Goal: Information Seeking & Learning: Find contact information

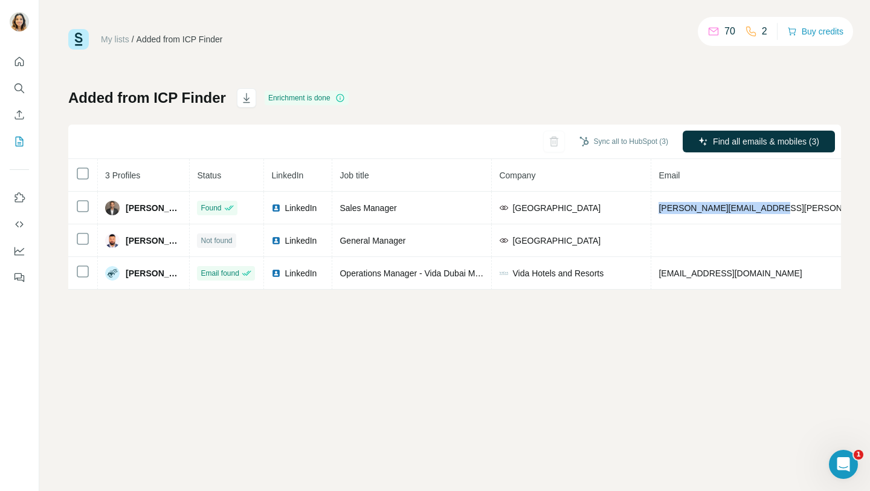
scroll to position [0, 153]
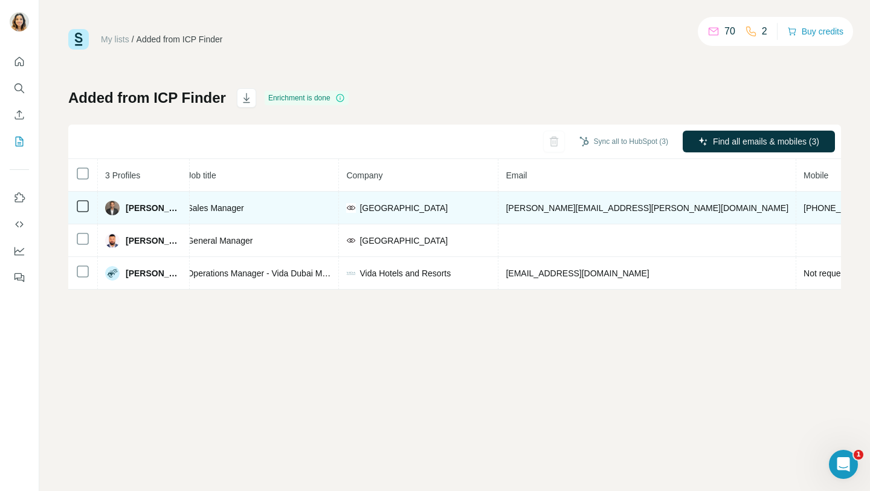
click at [132, 208] on span "Ahmed Ebrahim" at bounding box center [154, 208] width 56 height 12
click at [132, 209] on span "Ahmed Ebrahim" at bounding box center [154, 208] width 56 height 12
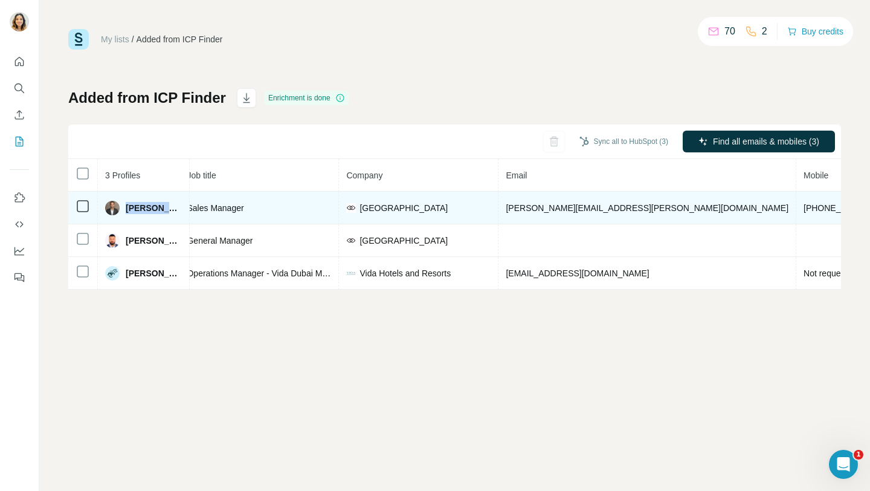
click at [132, 209] on span "Ahmed Ebrahim" at bounding box center [154, 208] width 56 height 12
copy span "Ahmed Ebrahim"
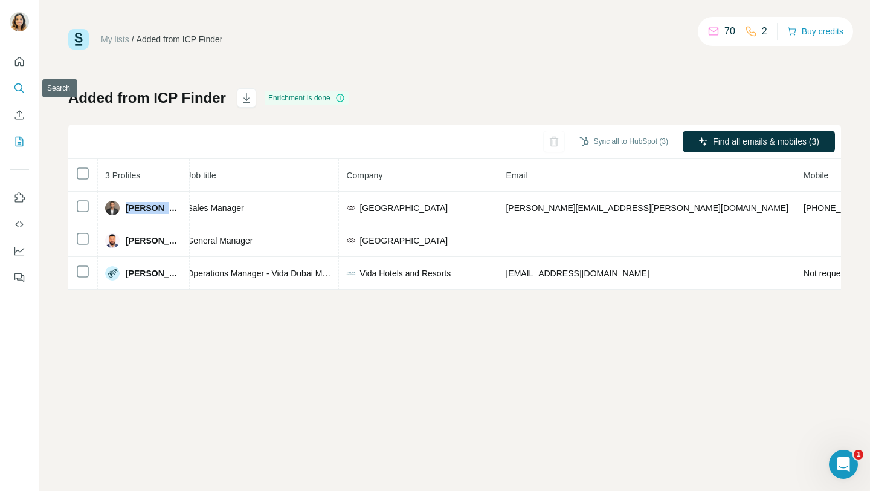
click at [21, 83] on icon "Search" at bounding box center [19, 88] width 12 height 12
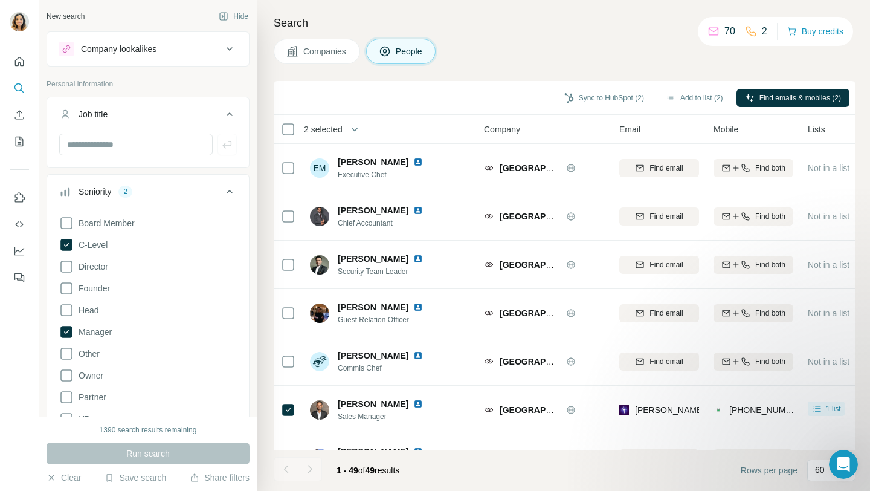
scroll to position [2063, 0]
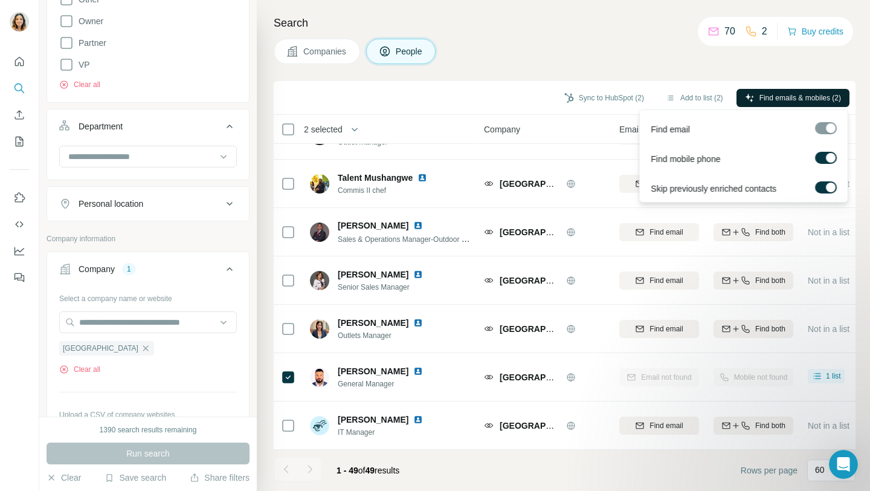
click at [819, 98] on span "Find emails & mobiles (2)" at bounding box center [801, 97] width 82 height 11
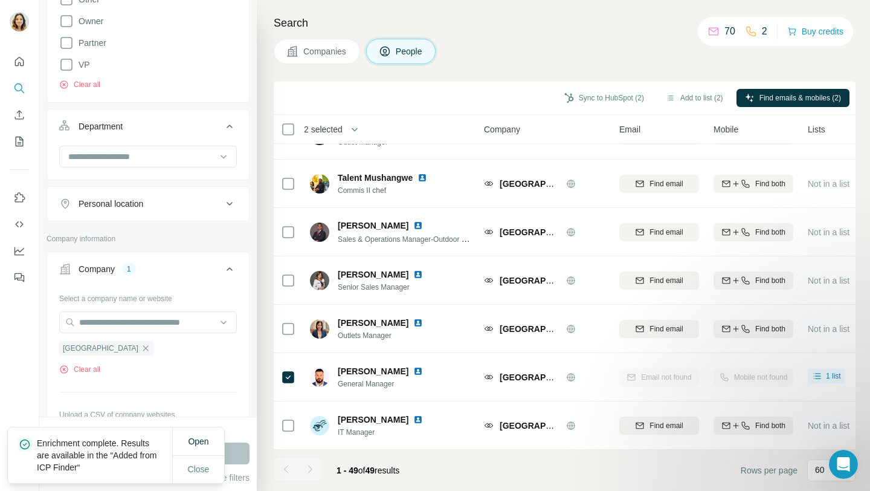
click at [725, 29] on p "70" at bounding box center [730, 31] width 11 height 15
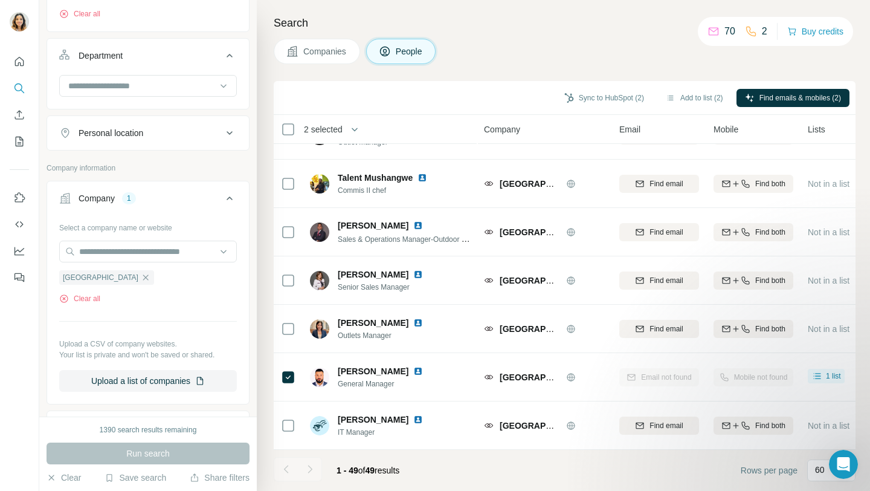
scroll to position [442, 0]
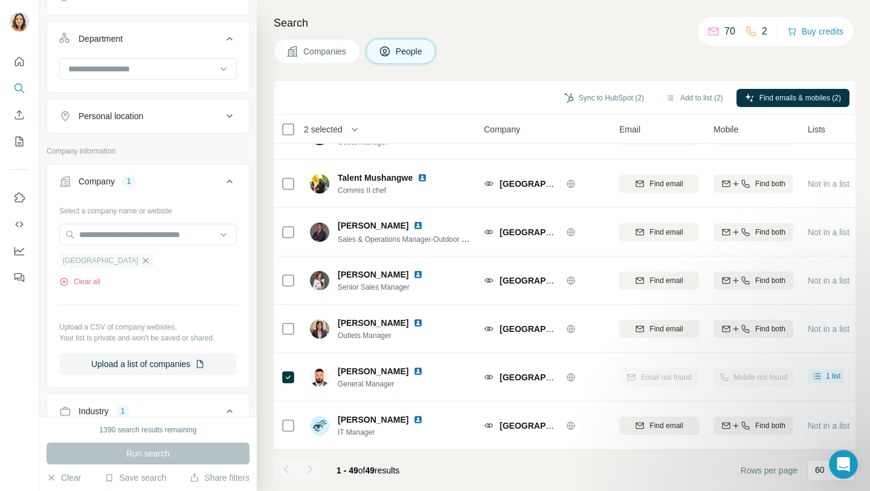
click at [150, 263] on icon "button" at bounding box center [146, 261] width 10 height 10
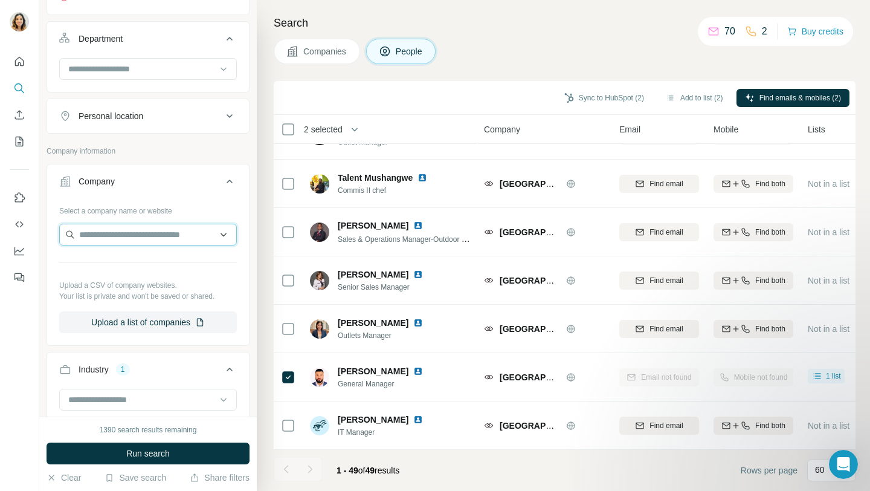
click at [155, 236] on input "text" at bounding box center [148, 235] width 178 height 22
click at [146, 238] on input "text" at bounding box center [148, 235] width 178 height 22
paste input "**********"
type input "**********"
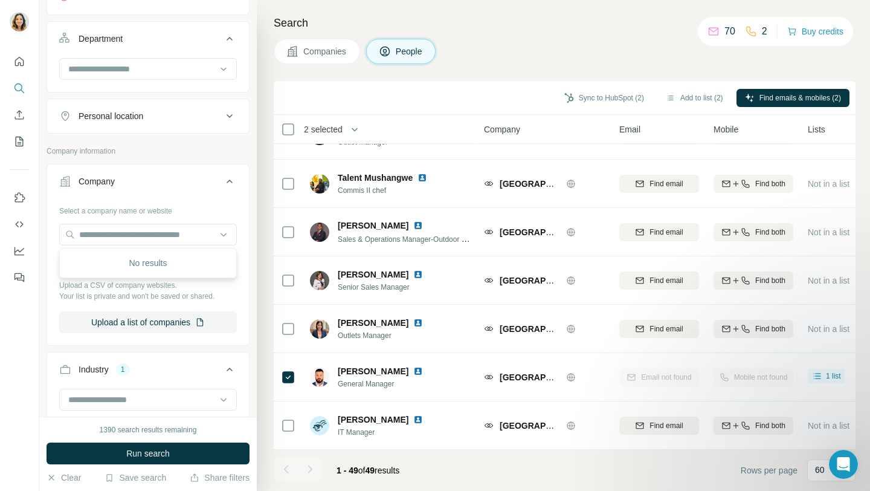
click at [171, 256] on div "No results" at bounding box center [148, 263] width 172 height 24
click at [179, 237] on input "text" at bounding box center [148, 235] width 178 height 22
type input "*"
type input "******"
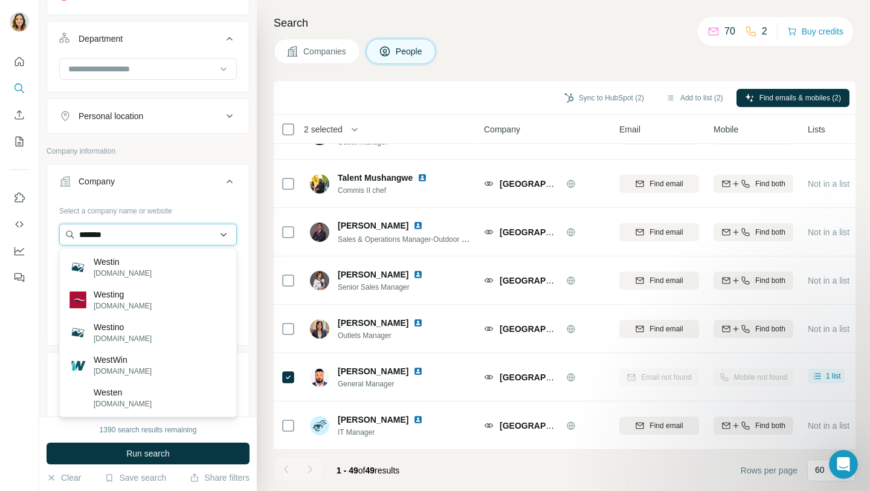
click at [179, 237] on input "******" at bounding box center [148, 235] width 178 height 22
type input "*"
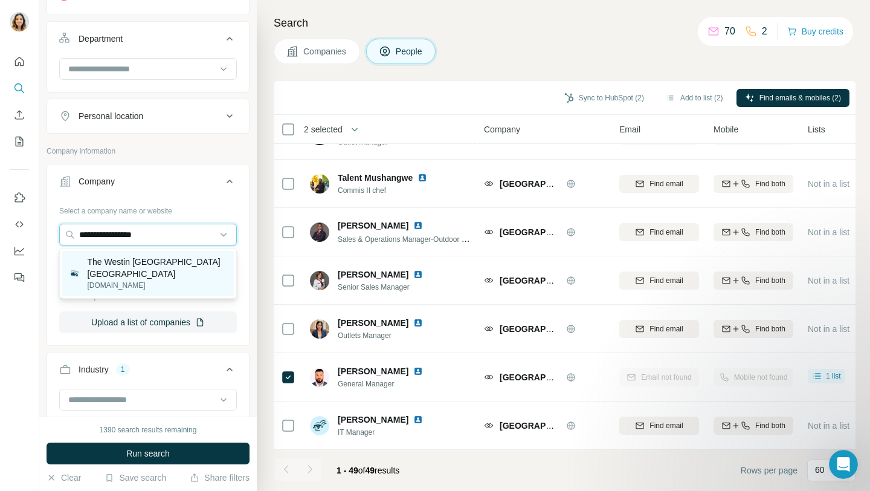
type input "**********"
click at [168, 275] on p "The Westin [GEOGRAPHIC_DATA] [GEOGRAPHIC_DATA]" at bounding box center [157, 268] width 140 height 24
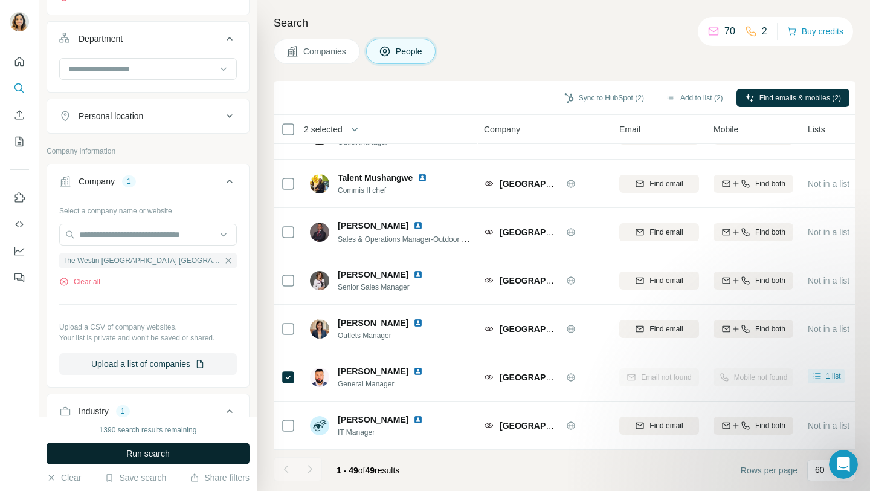
click at [130, 454] on span "Run search" at bounding box center [148, 453] width 44 height 12
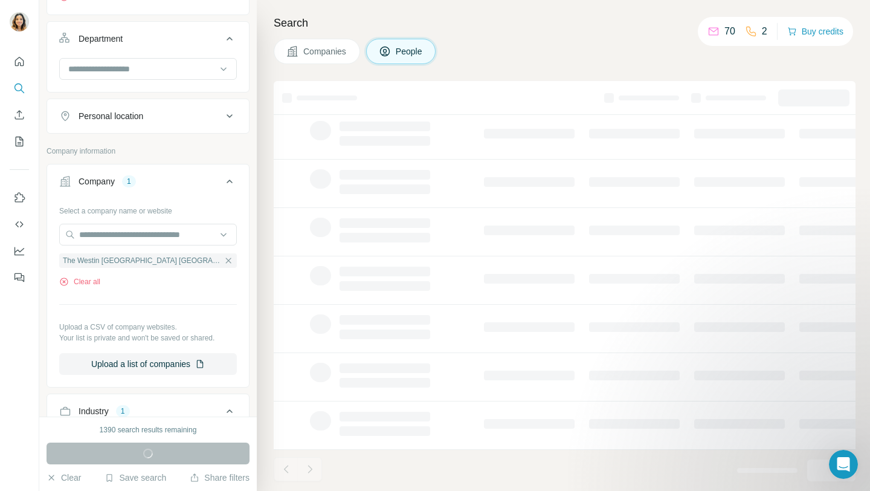
scroll to position [178, 0]
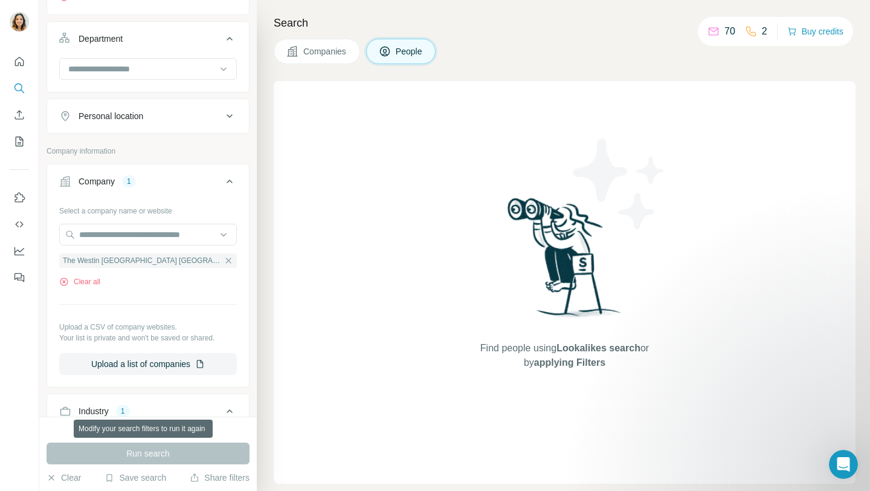
click at [201, 452] on div "Run search" at bounding box center [148, 453] width 203 height 22
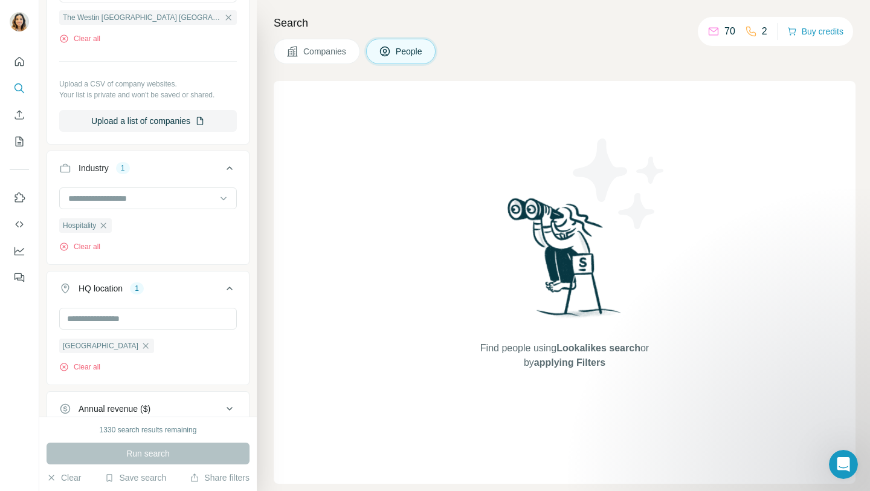
scroll to position [852, 0]
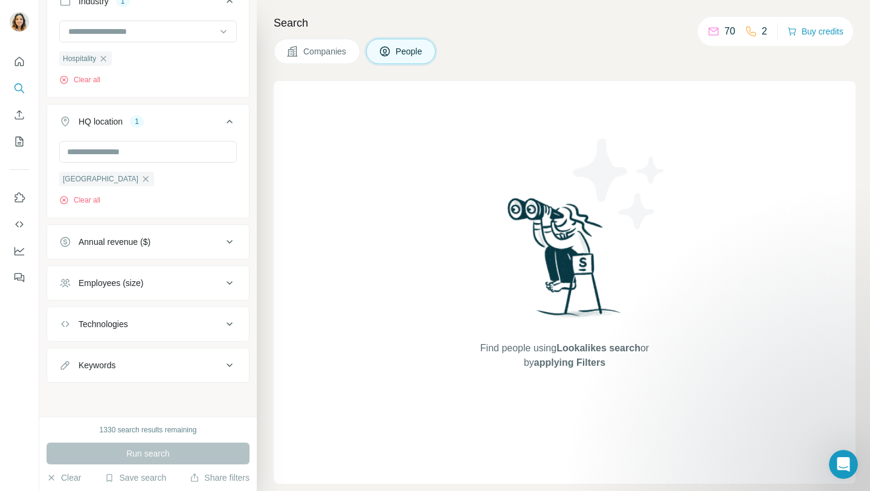
click at [167, 457] on div "Run search" at bounding box center [148, 453] width 203 height 22
click at [302, 60] on button "Companies" at bounding box center [317, 51] width 86 height 25
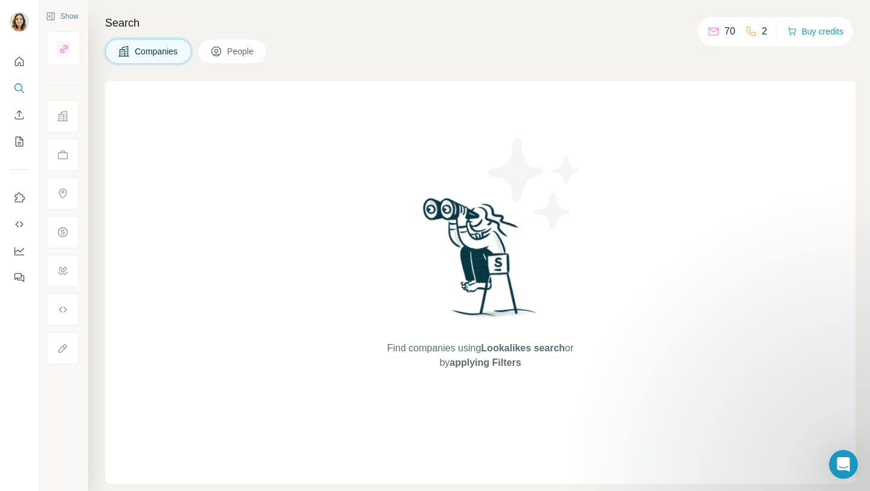
scroll to position [0, 0]
click at [255, 56] on span "People" at bounding box center [241, 51] width 28 height 12
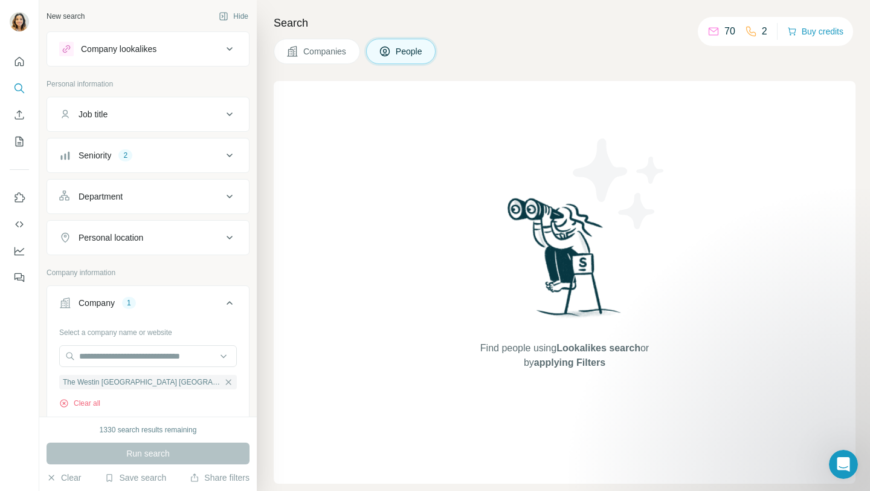
click at [148, 456] on div "Run search" at bounding box center [148, 453] width 203 height 22
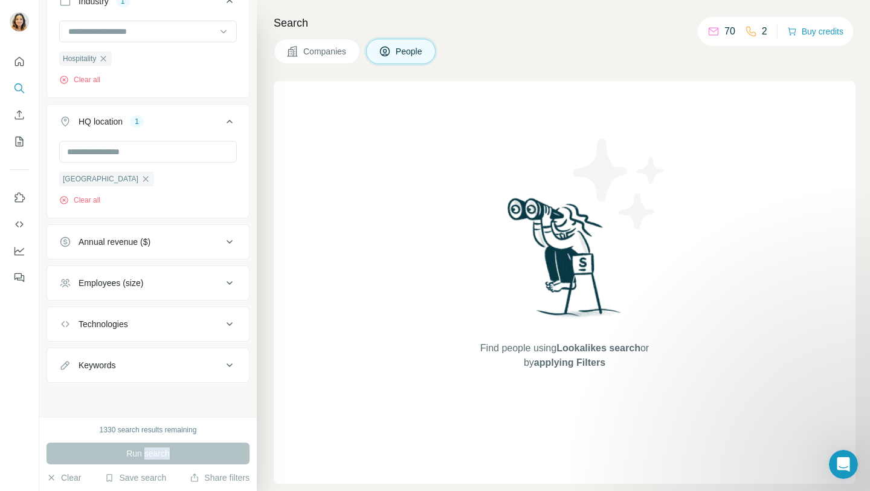
click at [151, 459] on div "Run search" at bounding box center [148, 453] width 203 height 22
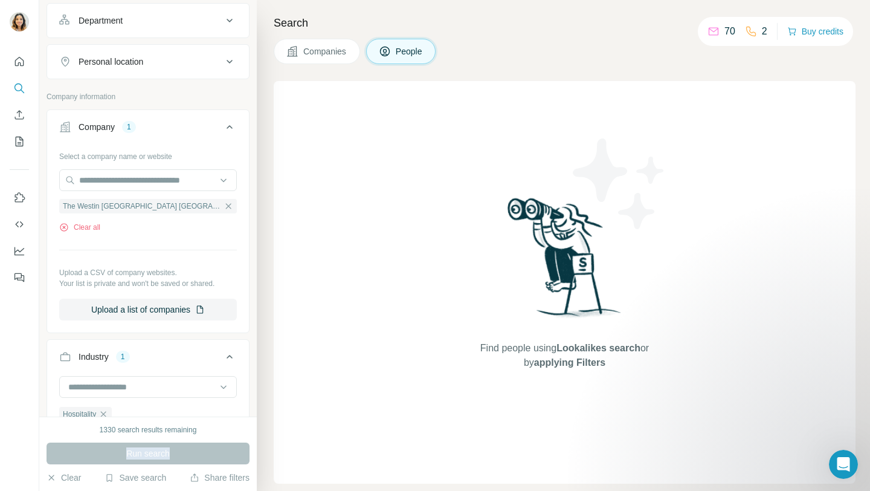
scroll to position [224, 0]
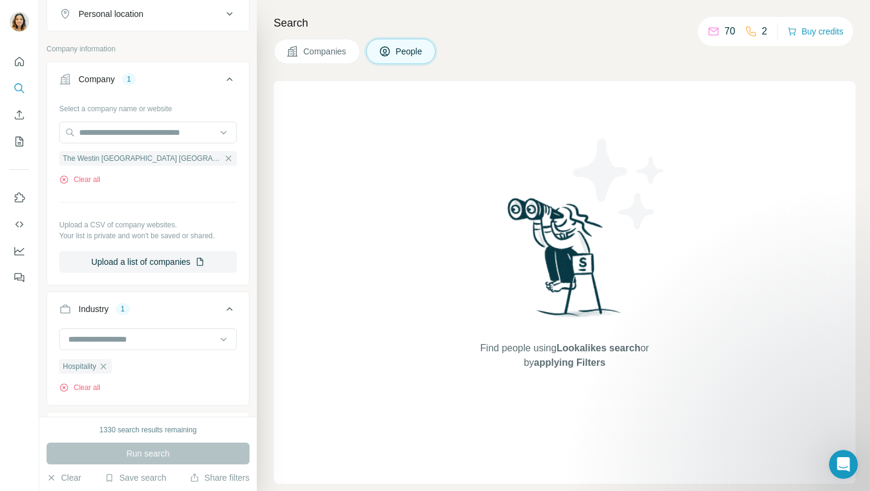
click at [118, 460] on div "Run search" at bounding box center [148, 453] width 203 height 22
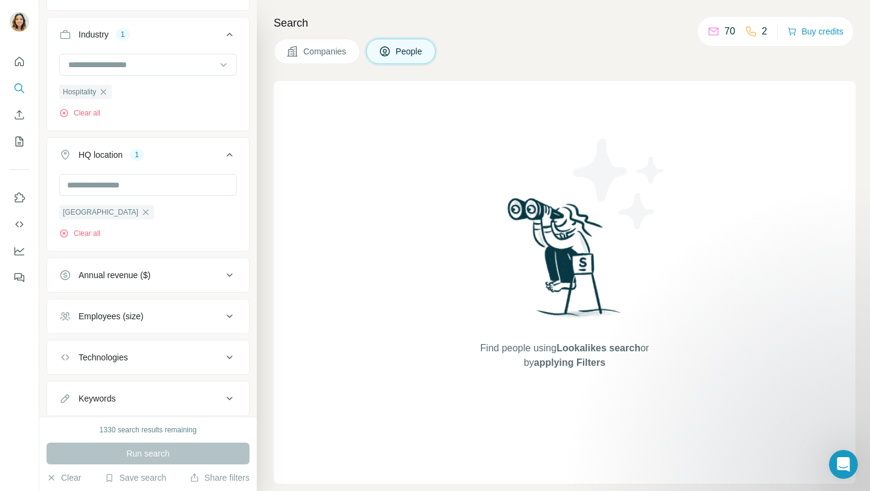
scroll to position [532, 0]
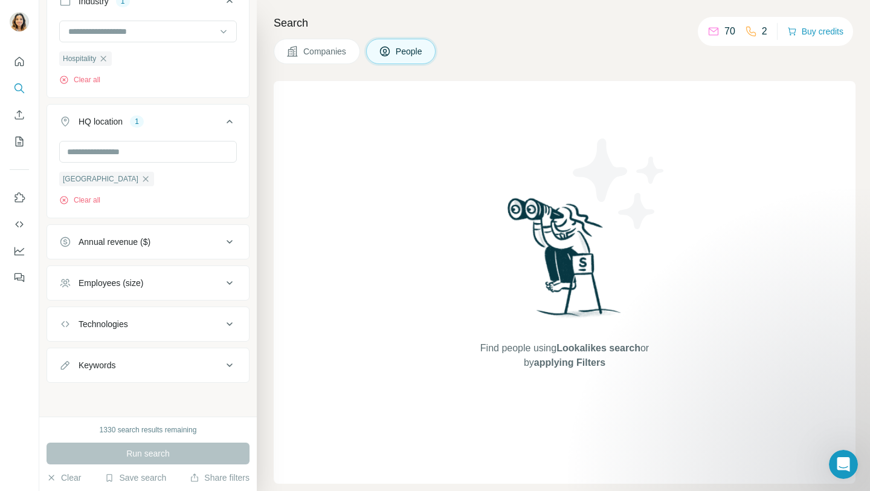
click at [166, 459] on div "Run search" at bounding box center [148, 453] width 203 height 22
click at [67, 484] on div "1330 search results remaining Run search Clear Save search Share filters" at bounding box center [148, 453] width 218 height 74
click at [70, 468] on div "1330 search results remaining Run search Clear Save search Share filters" at bounding box center [148, 453] width 218 height 74
click at [70, 479] on button "Clear" at bounding box center [64, 477] width 34 height 12
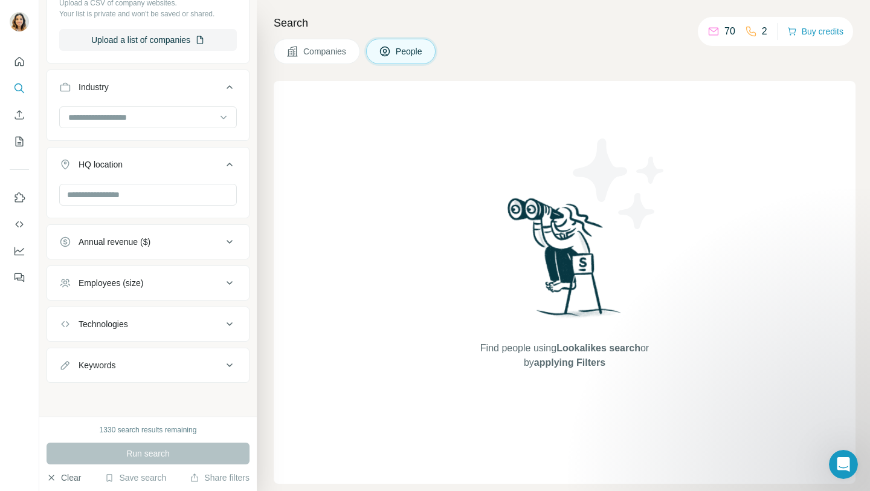
scroll to position [404, 0]
click at [70, 479] on button "Clear" at bounding box center [64, 477] width 34 height 12
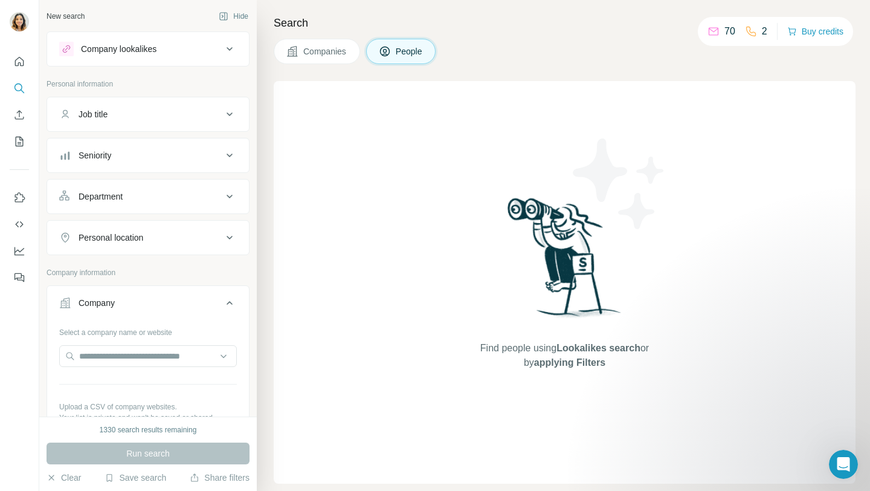
click at [161, 190] on div "Department" at bounding box center [140, 196] width 163 height 12
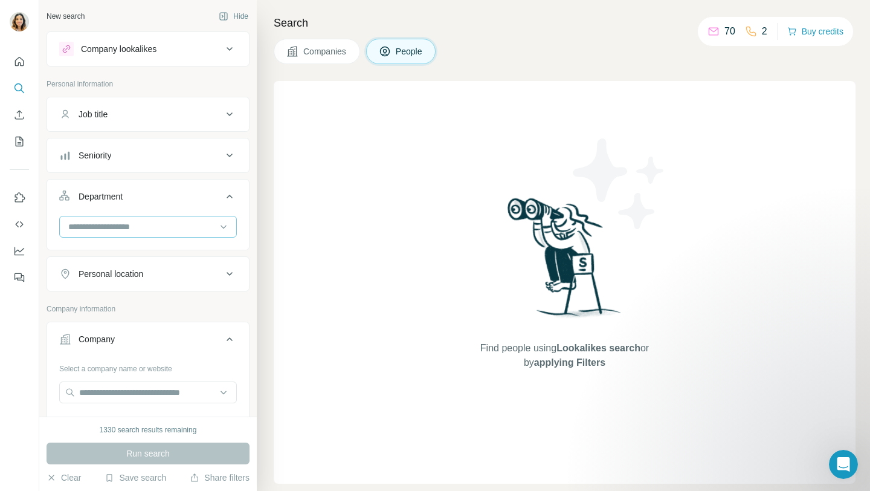
click at [134, 228] on input at bounding box center [141, 226] width 149 height 13
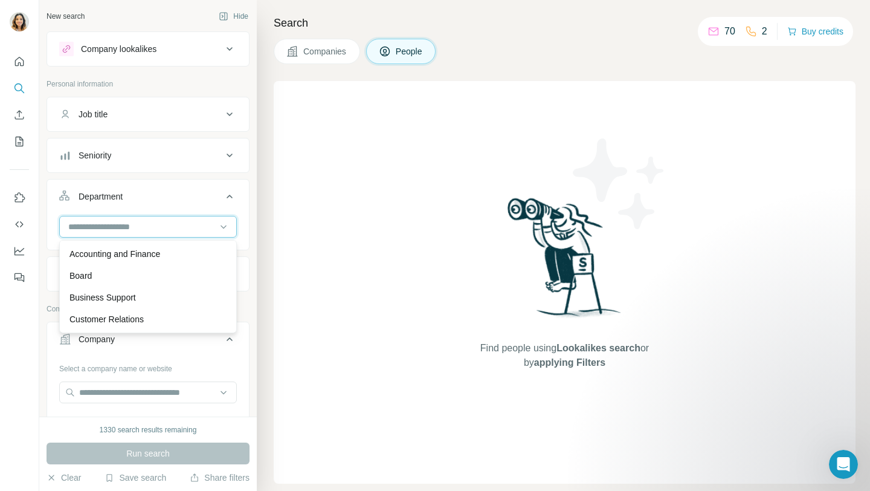
type input "*"
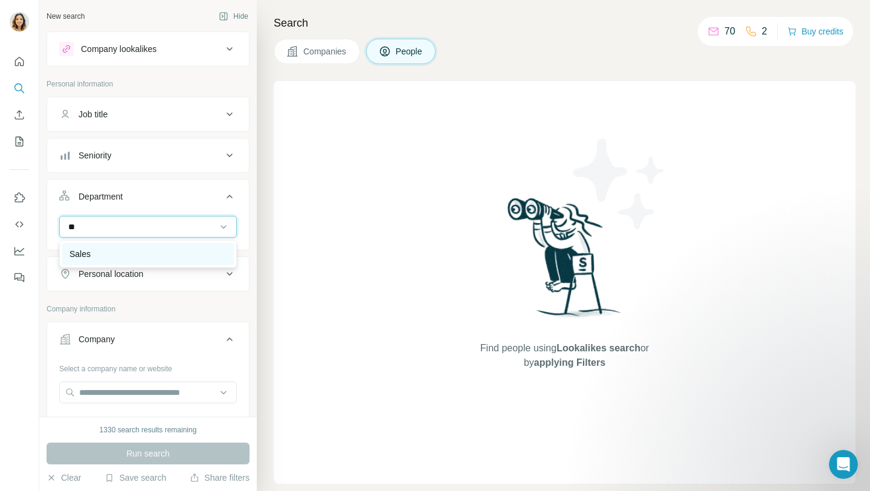
type input "**"
click at [133, 256] on div "Sales" at bounding box center [147, 254] width 157 height 12
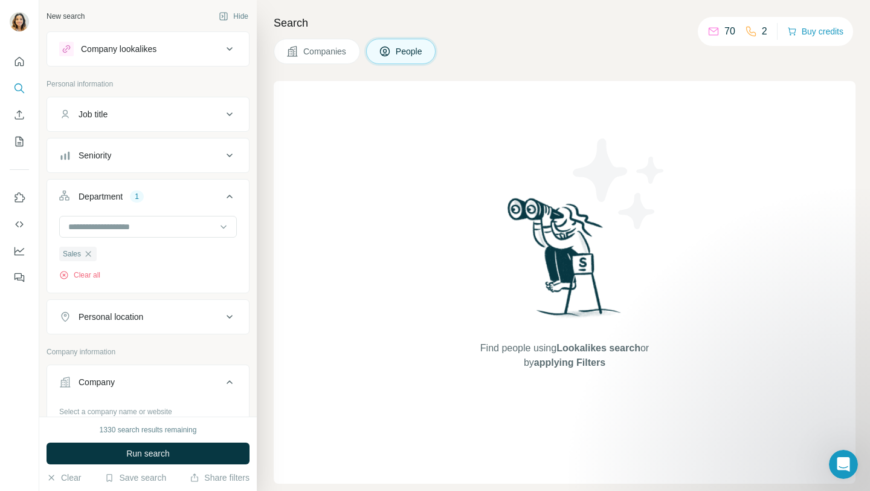
click at [157, 121] on button "Job title" at bounding box center [148, 114] width 202 height 29
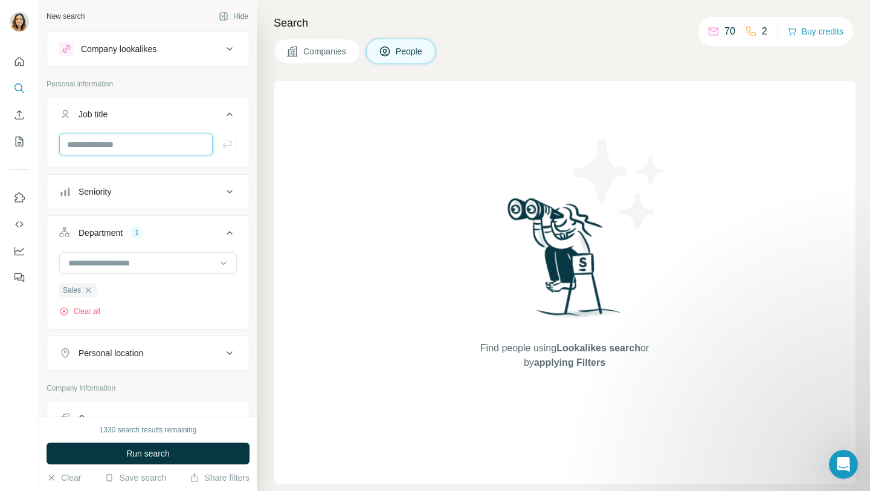
click at [136, 144] on input "text" at bounding box center [135, 145] width 153 height 22
type input "**********"
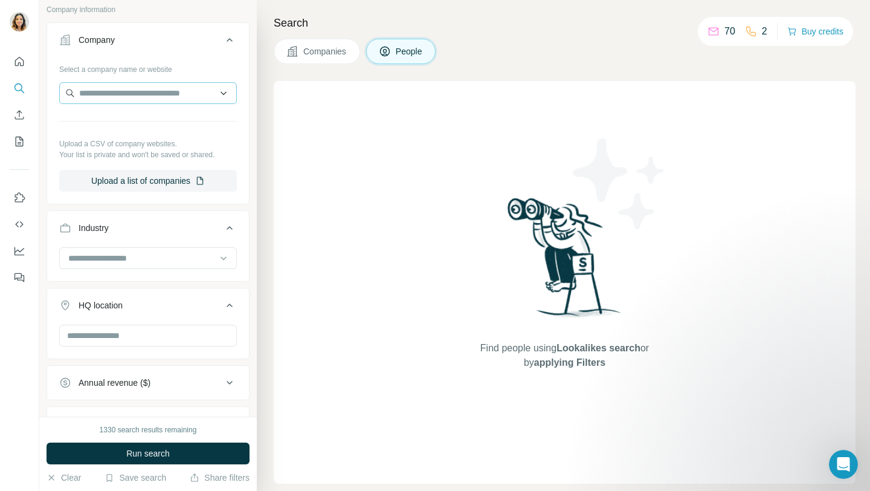
scroll to position [422, 0]
click at [133, 256] on input at bounding box center [141, 256] width 149 height 13
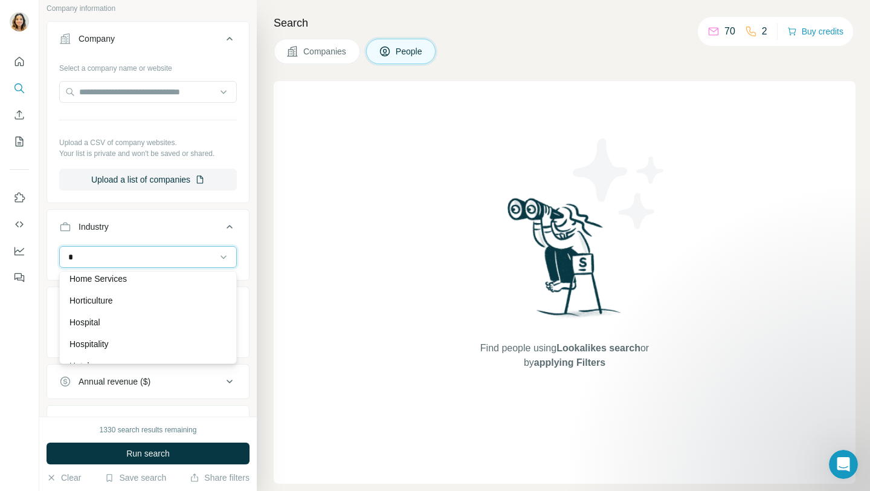
scroll to position [964, 0]
type input "*"
click at [104, 343] on p "Hospitality" at bounding box center [88, 343] width 39 height 12
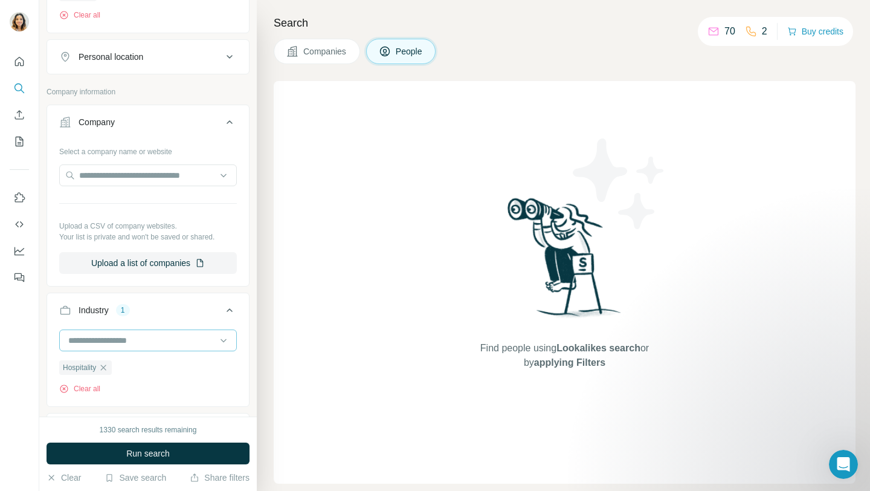
scroll to position [314, 0]
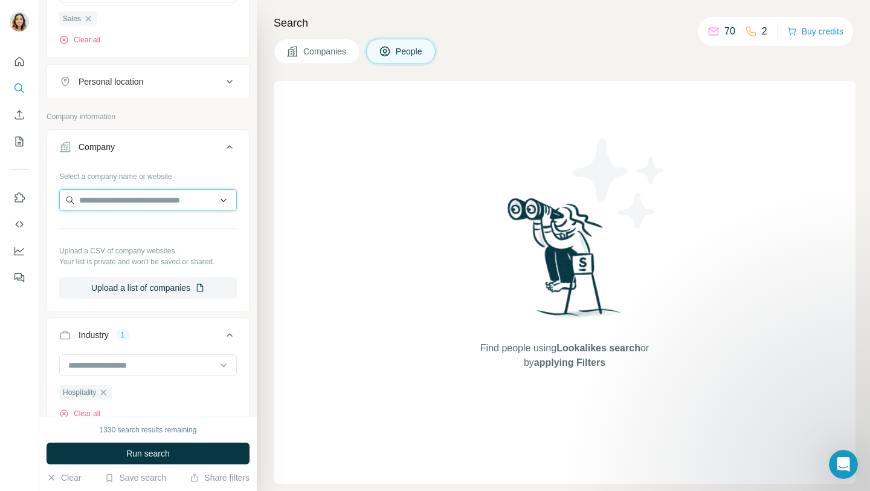
click at [135, 198] on input "text" at bounding box center [148, 200] width 178 height 22
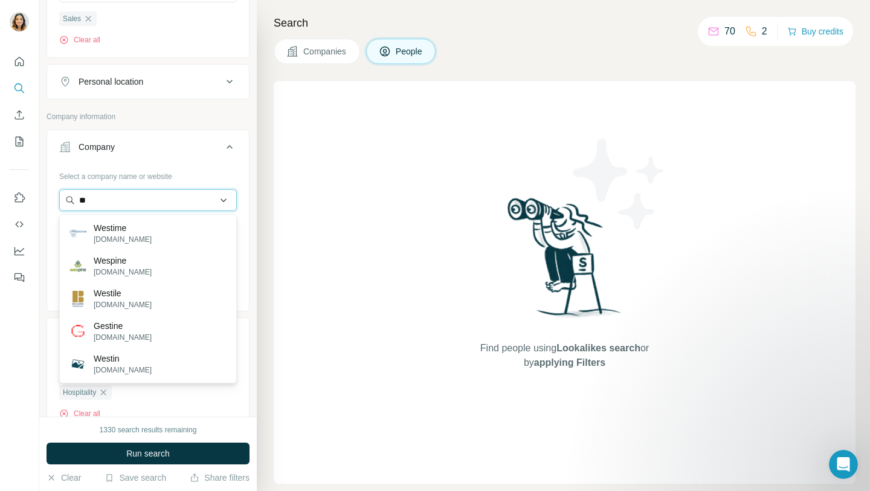
type input "*"
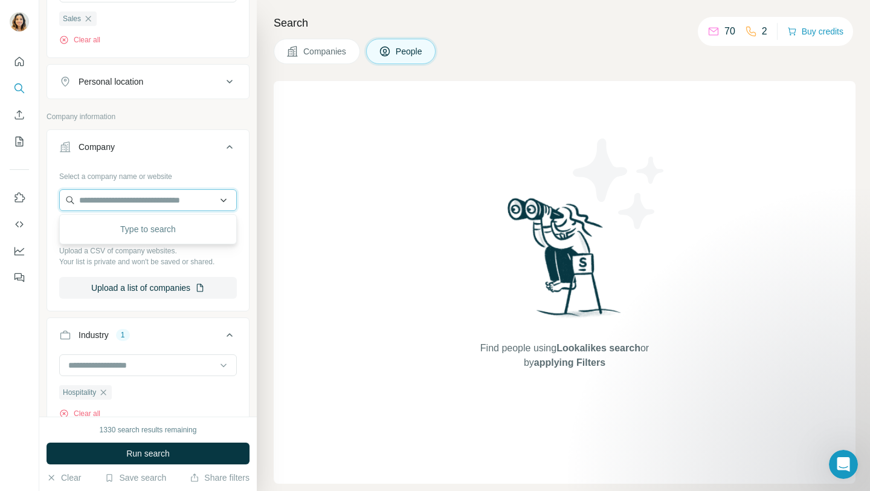
type input "*"
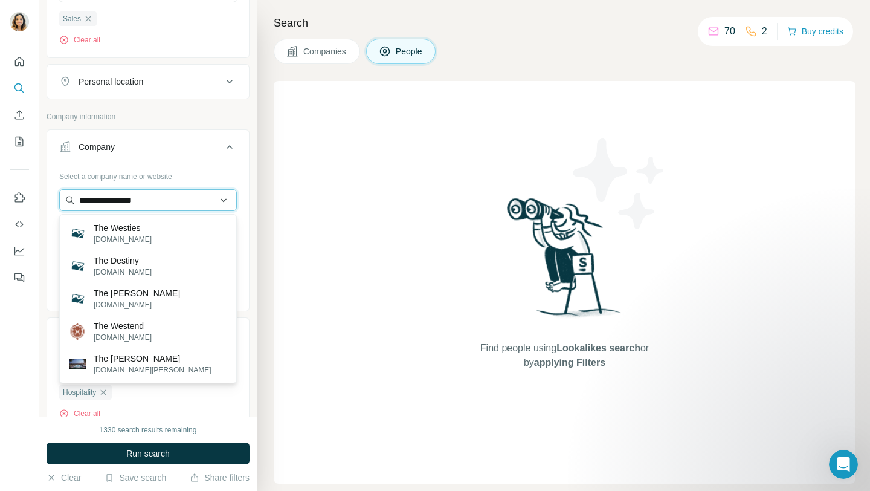
type input "**********"
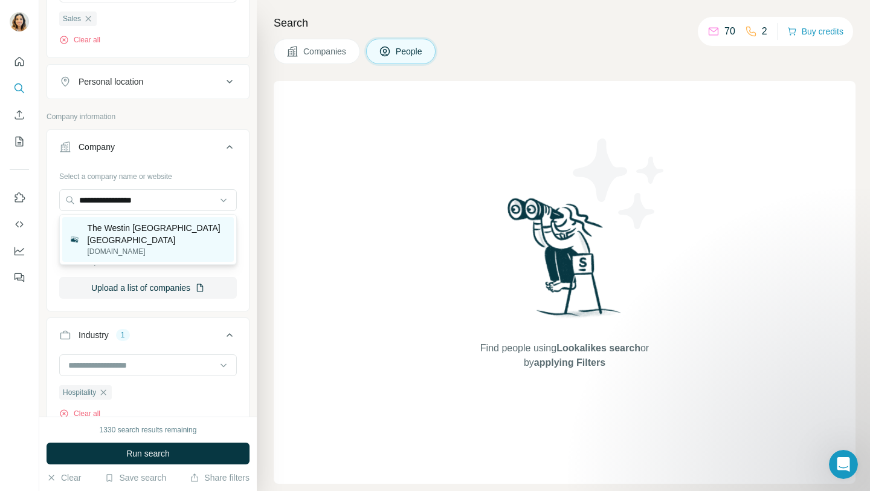
click at [145, 230] on p "The Westin [GEOGRAPHIC_DATA] [GEOGRAPHIC_DATA]" at bounding box center [157, 234] width 140 height 24
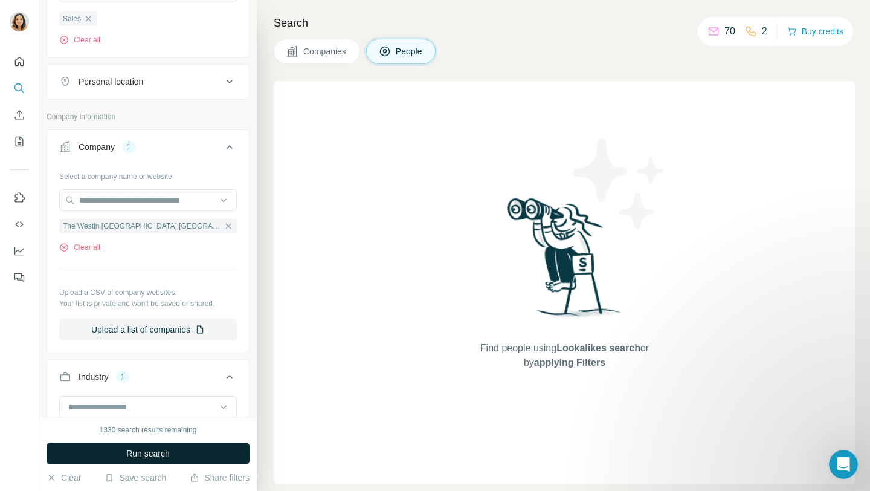
click at [129, 453] on span "Run search" at bounding box center [148, 453] width 44 height 12
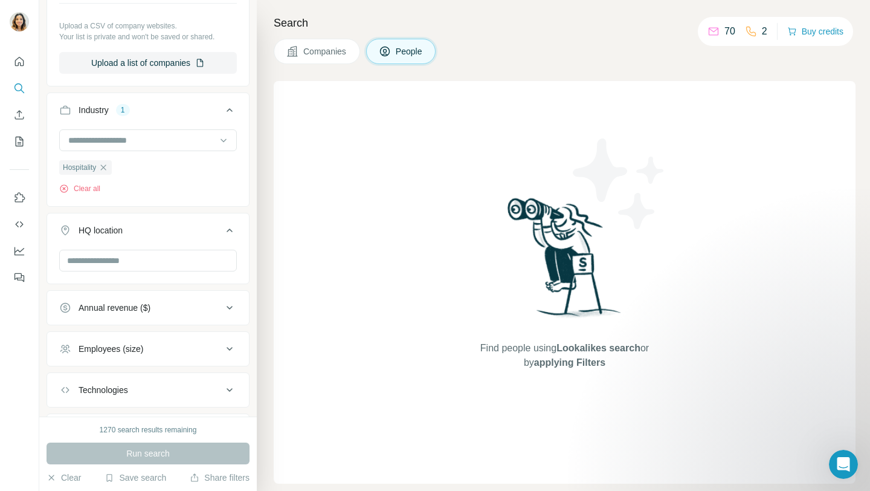
scroll to position [648, 0]
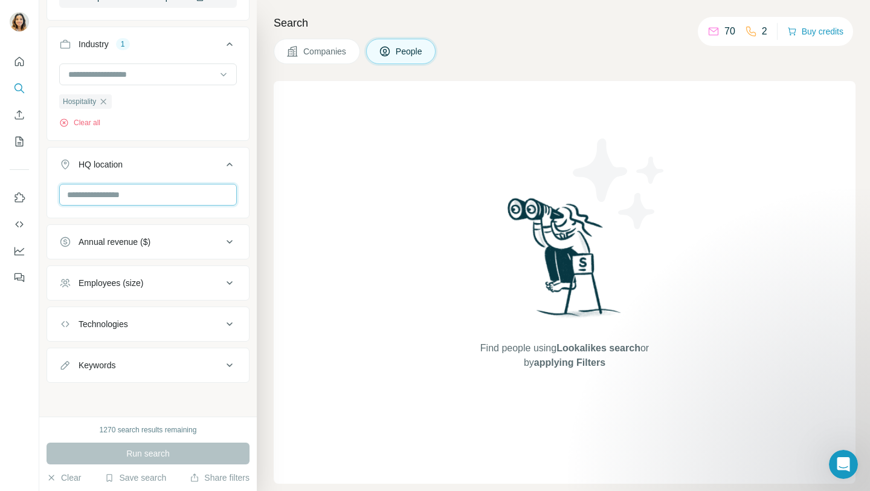
click at [166, 204] on input "text" at bounding box center [148, 195] width 178 height 22
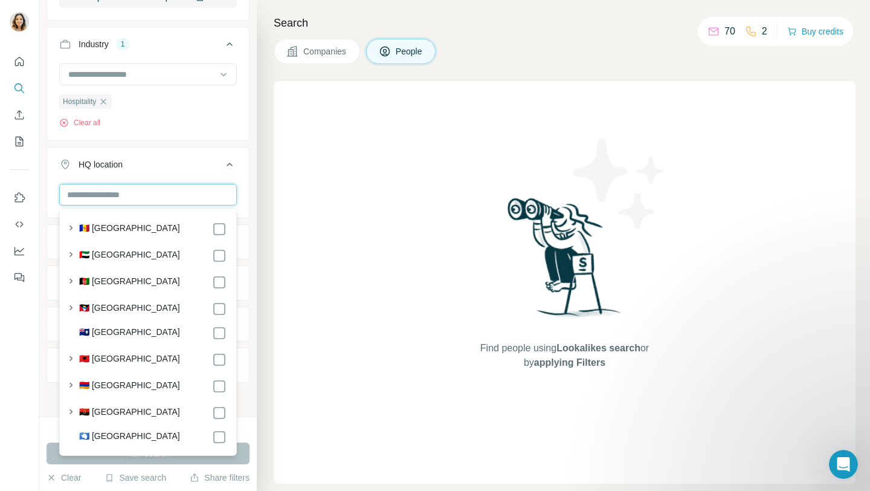
click at [166, 204] on input "text" at bounding box center [148, 195] width 178 height 22
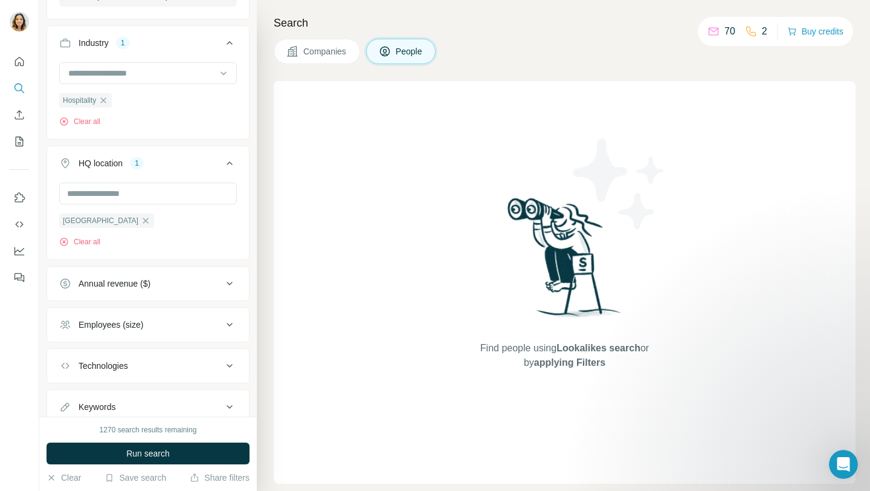
click at [153, 458] on span "Run search" at bounding box center [148, 453] width 44 height 12
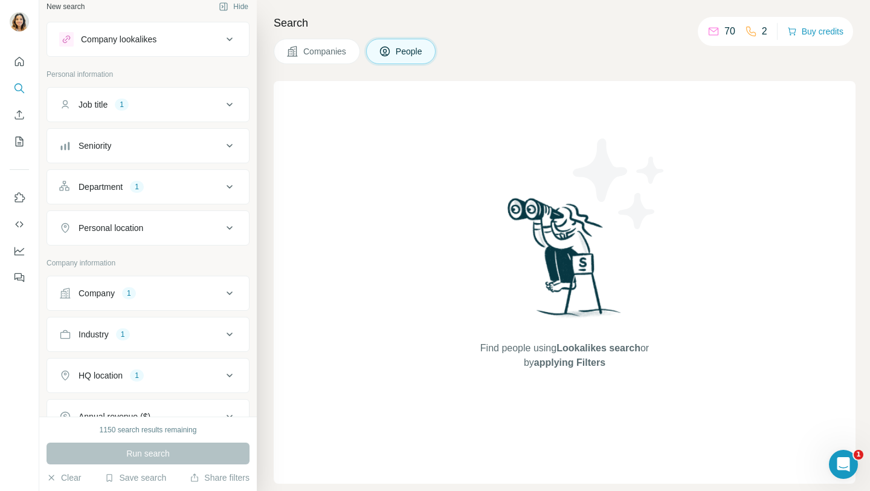
scroll to position [12, 0]
click at [193, 107] on div "Job title 1" at bounding box center [140, 102] width 163 height 12
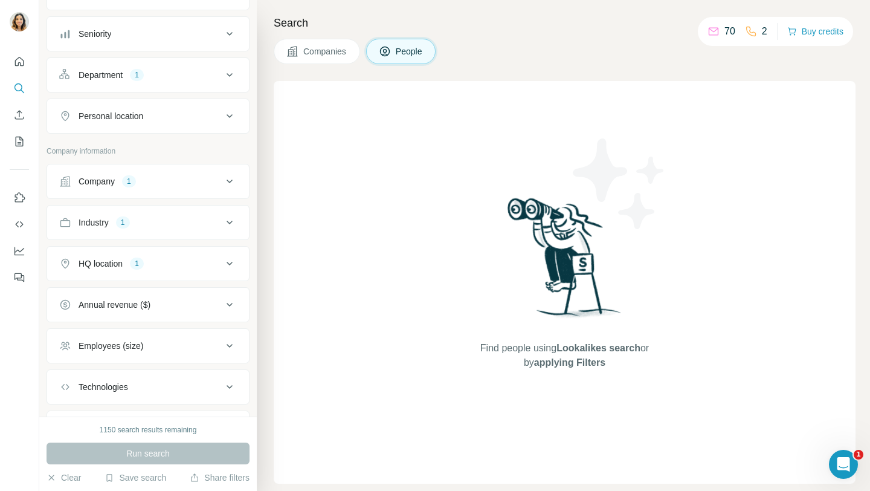
scroll to position [211, 0]
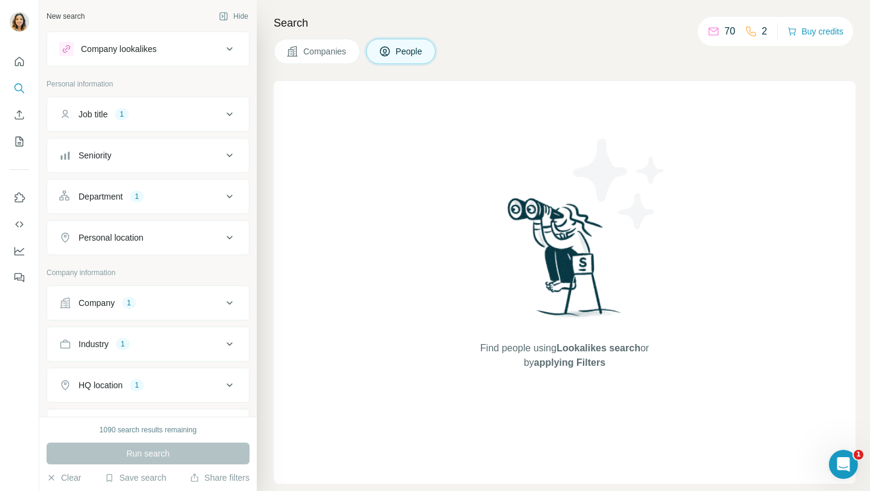
click at [124, 457] on div "Run search" at bounding box center [148, 453] width 203 height 22
click at [138, 456] on div "Run search" at bounding box center [148, 453] width 203 height 22
click at [59, 476] on button "Clear" at bounding box center [64, 477] width 34 height 12
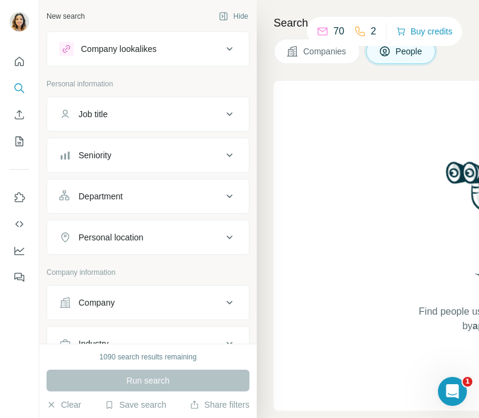
click at [115, 123] on button "Job title" at bounding box center [148, 114] width 202 height 29
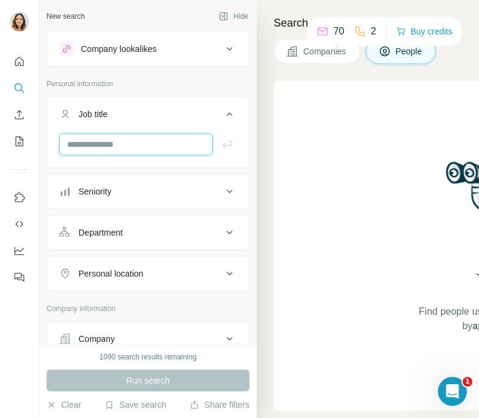
click at [109, 140] on input "text" at bounding box center [135, 145] width 153 height 22
type input "*"
type input "*****"
click at [120, 225] on button "Department" at bounding box center [148, 232] width 202 height 29
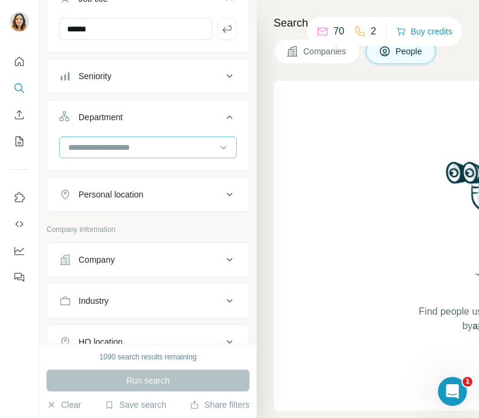
scroll to position [116, 0]
click at [111, 262] on div "Company" at bounding box center [97, 259] width 36 height 12
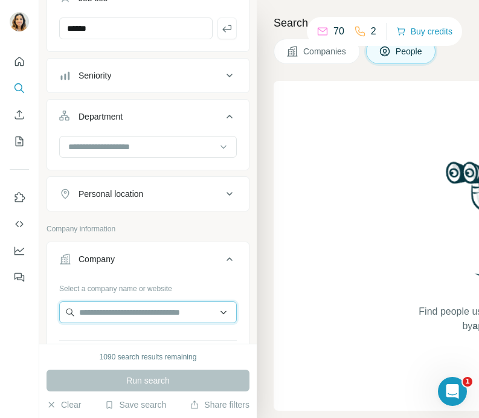
click at [106, 313] on input "text" at bounding box center [148, 313] width 178 height 22
type input "*"
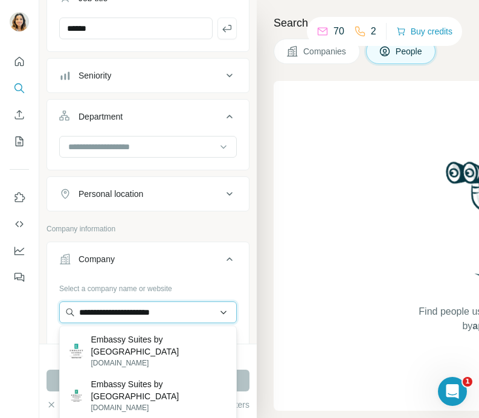
type input "**********"
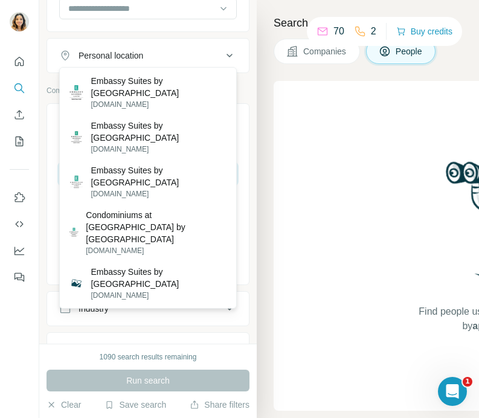
scroll to position [476, 0]
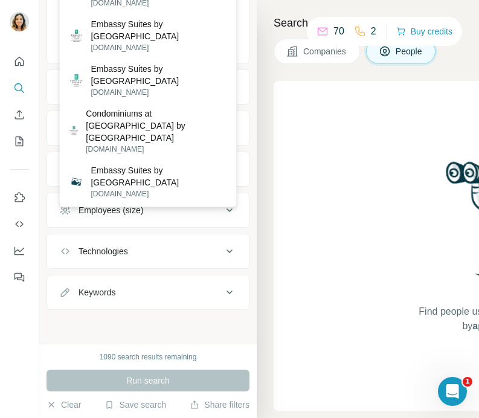
click at [111, 323] on div "New search Hide Company lookalikes Personal information Job title ***** Seniori…" at bounding box center [148, 172] width 218 height 344
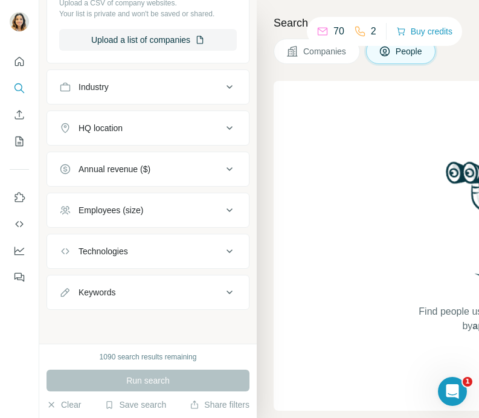
click at [139, 89] on div "Industry" at bounding box center [140, 87] width 163 height 12
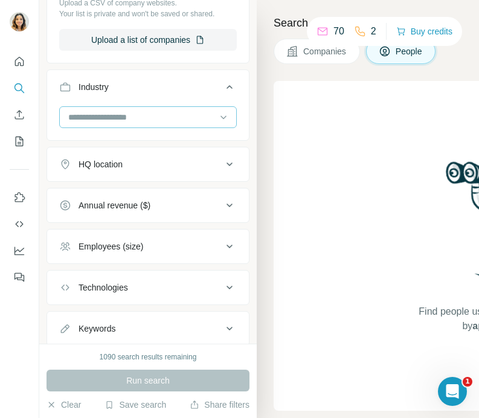
click at [116, 117] on input at bounding box center [141, 117] width 149 height 13
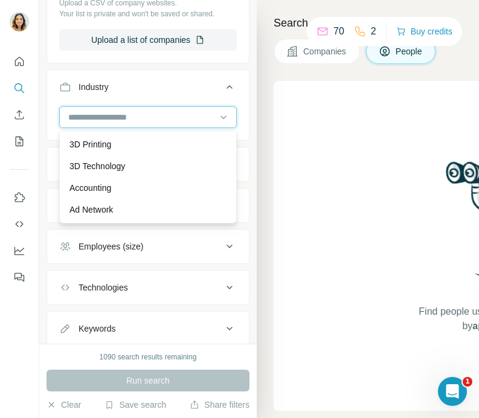
click at [116, 117] on input at bounding box center [141, 117] width 149 height 13
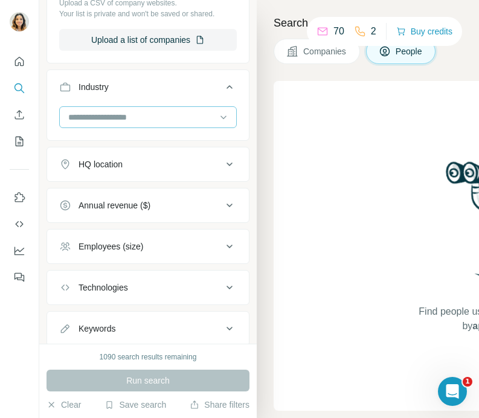
click at [116, 117] on input at bounding box center [141, 117] width 149 height 13
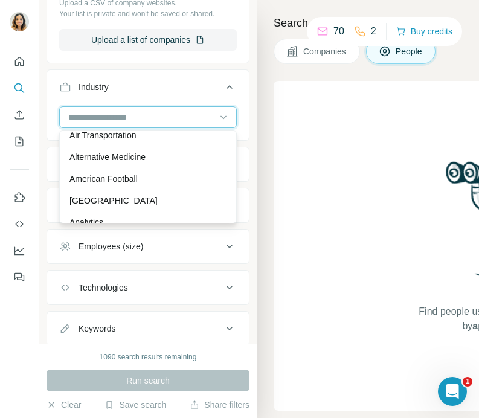
scroll to position [314, 0]
type input "*"
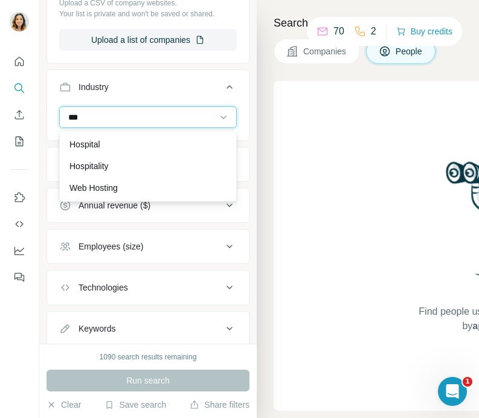
scroll to position [0, 0]
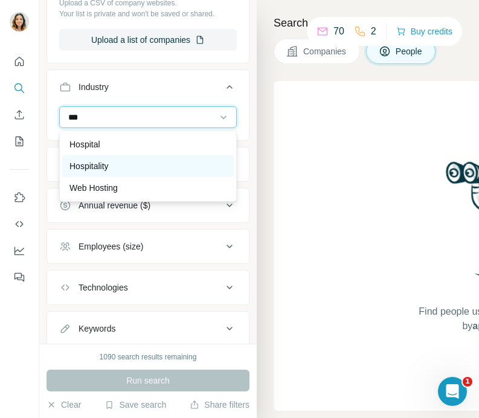
type input "***"
click at [104, 167] on p "Hospitality" at bounding box center [88, 166] width 39 height 12
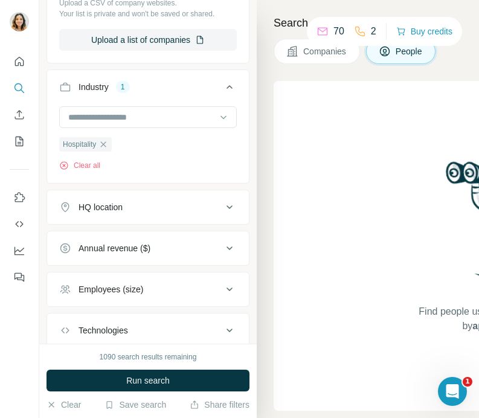
scroll to position [555, 0]
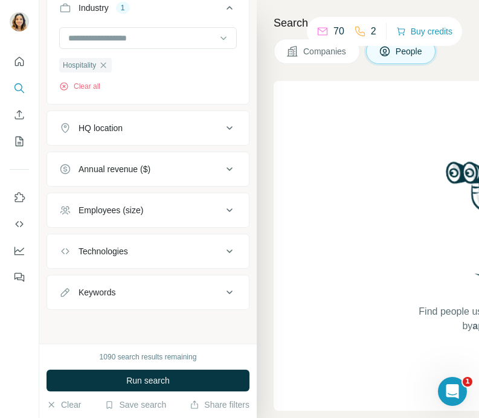
click at [119, 124] on div "HQ location" at bounding box center [101, 128] width 44 height 12
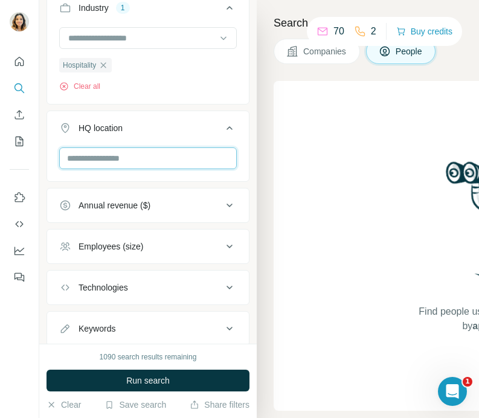
click at [76, 160] on input "text" at bounding box center [148, 158] width 178 height 22
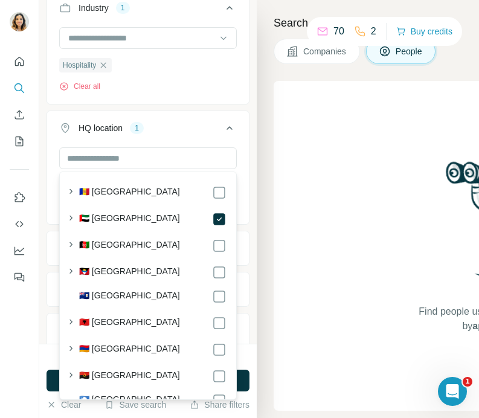
click at [253, 103] on div "New search Hide Company lookalikes Personal information Job title ***** Seniori…" at bounding box center [148, 172] width 218 height 344
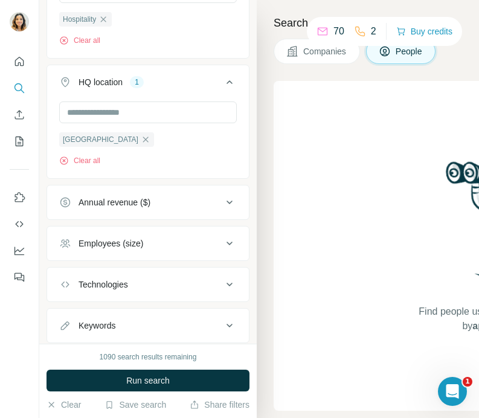
scroll to position [623, 0]
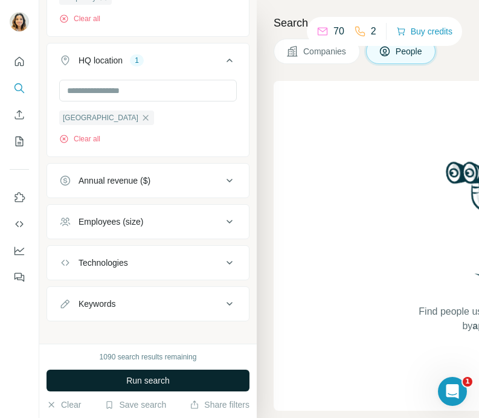
click at [158, 378] on span "Run search" at bounding box center [148, 381] width 44 height 12
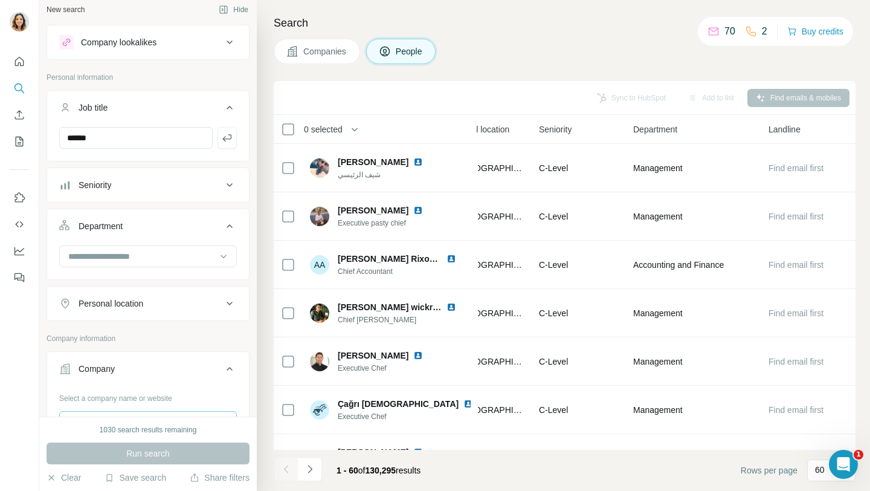
scroll to position [0, 0]
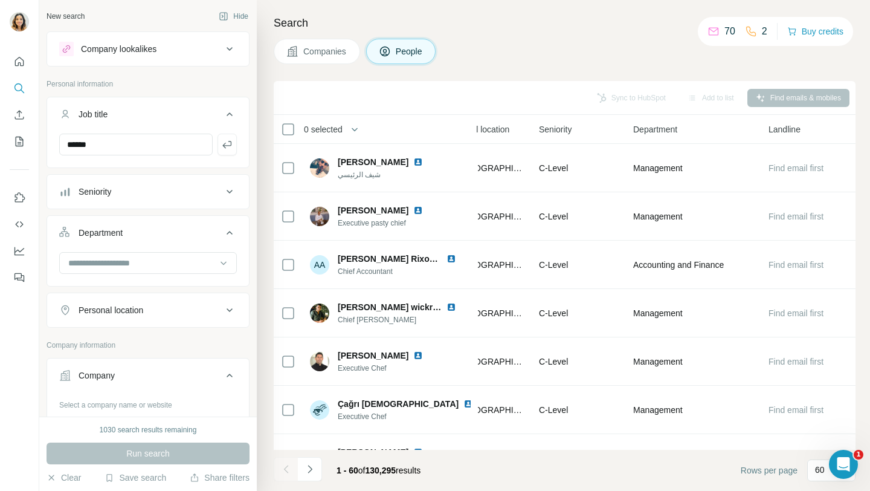
click at [221, 193] on div "Seniority" at bounding box center [140, 192] width 163 height 12
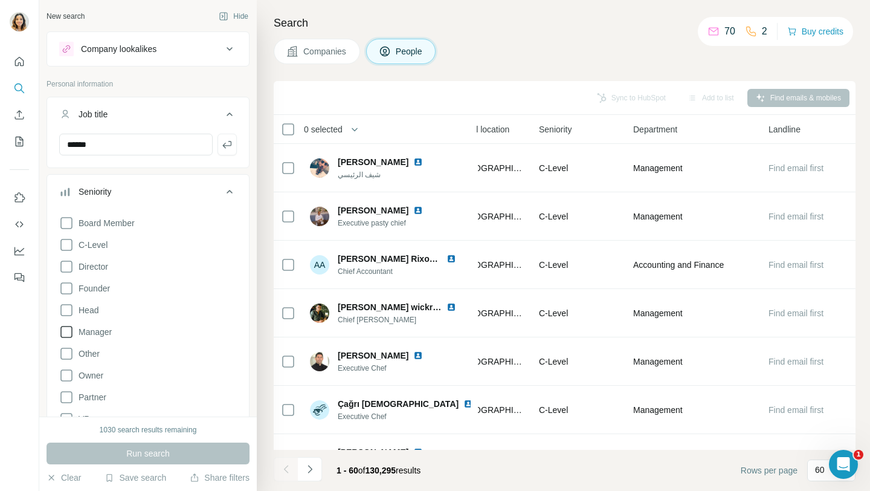
click at [68, 329] on icon at bounding box center [66, 332] width 15 height 15
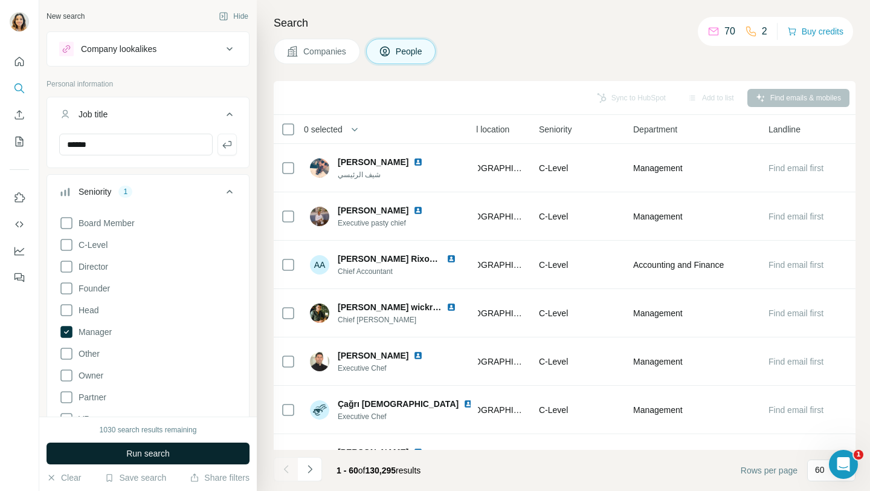
click at [93, 452] on button "Run search" at bounding box center [148, 453] width 203 height 22
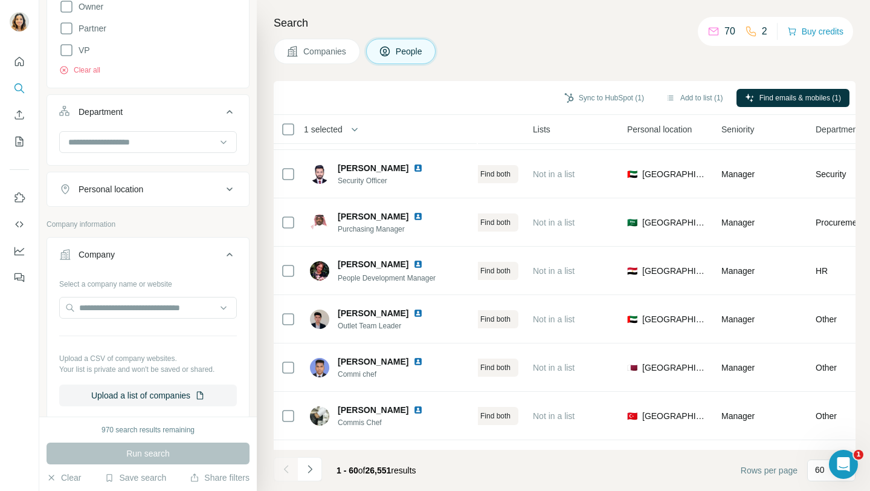
scroll to position [320, 0]
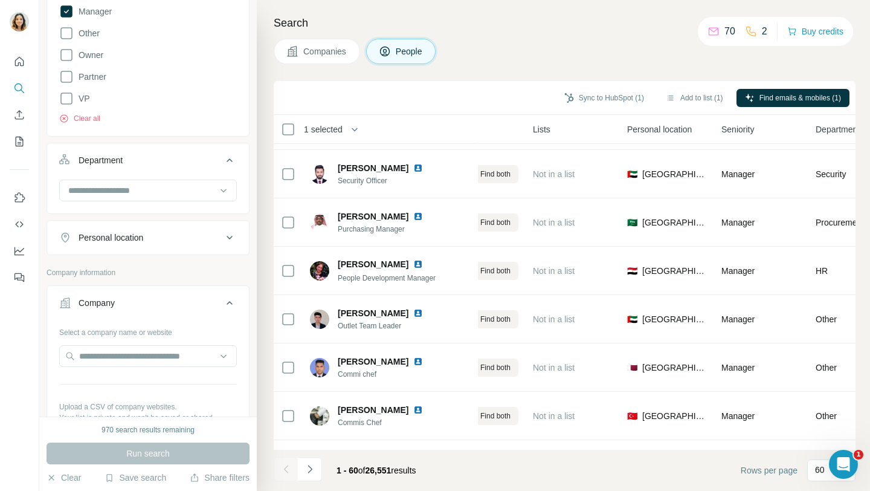
click at [239, 240] on button "Personal location" at bounding box center [148, 237] width 202 height 29
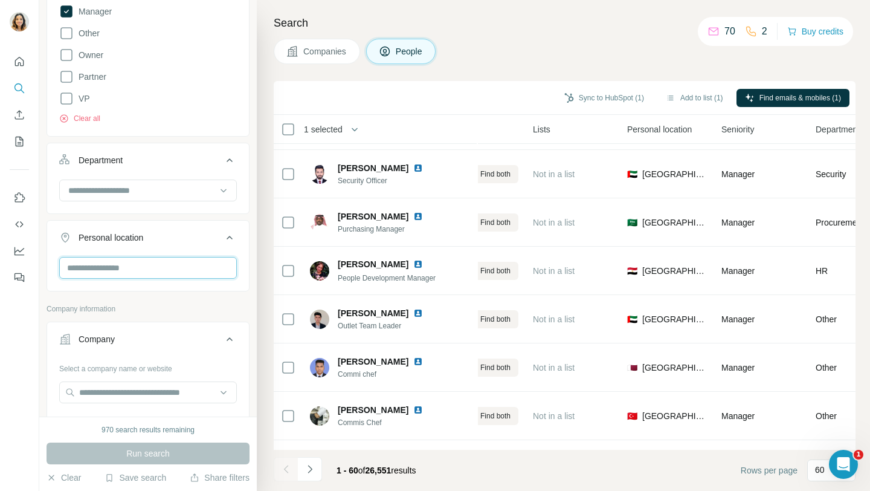
click at [143, 271] on input "text" at bounding box center [148, 268] width 178 height 22
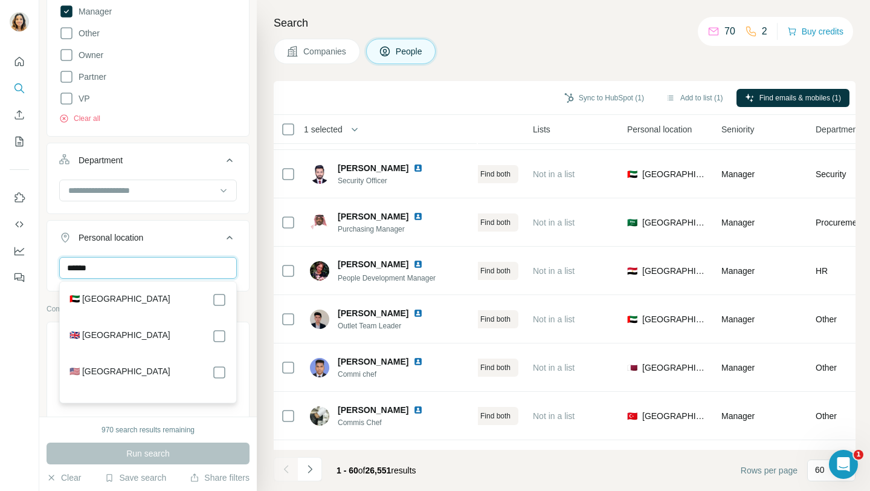
type input "******"
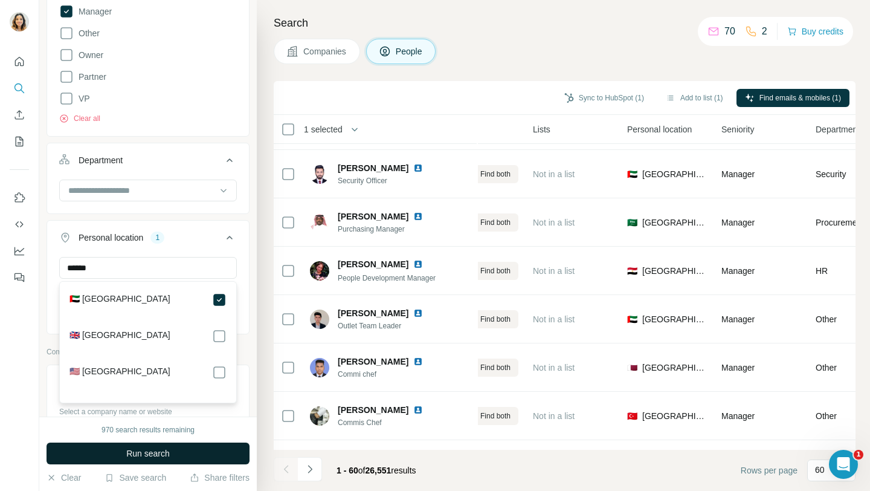
click at [158, 453] on span "Run search" at bounding box center [148, 453] width 44 height 12
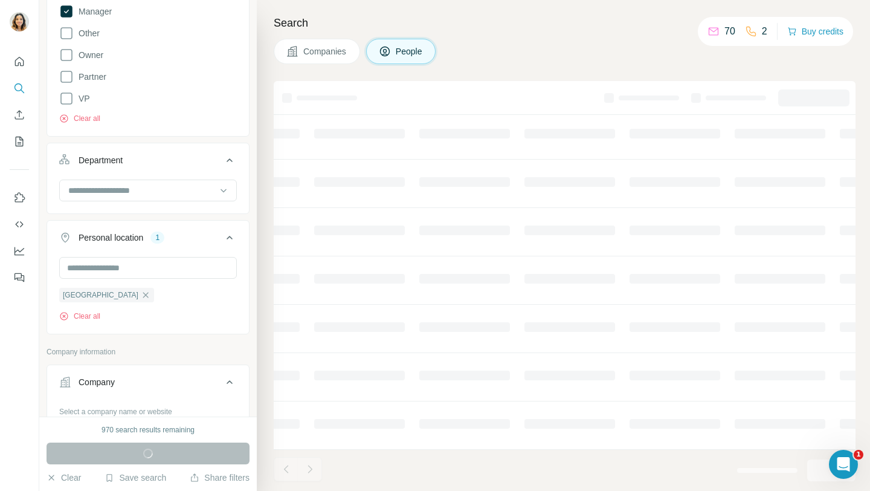
scroll to position [178, 275]
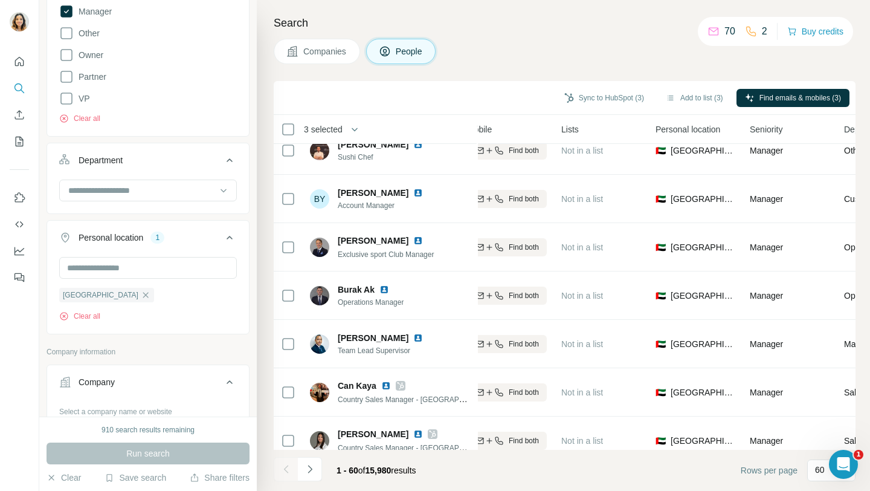
scroll to position [2595, 247]
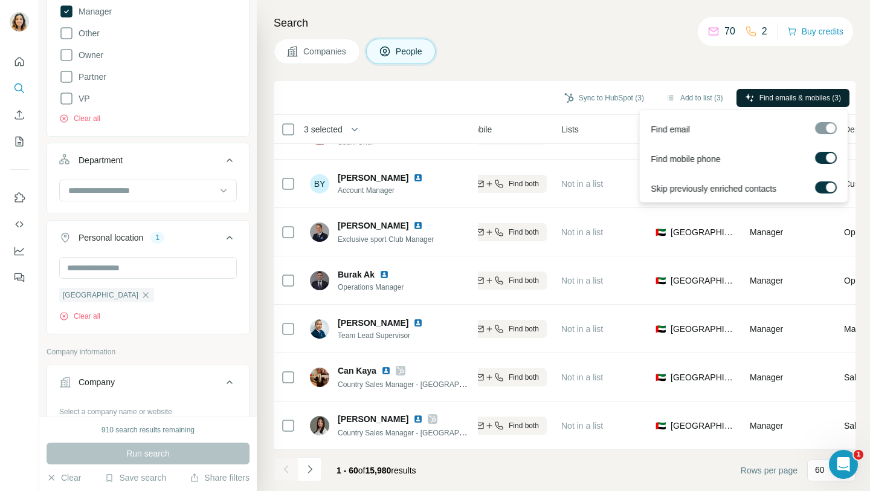
click at [820, 99] on span "Find emails & mobiles (3)" at bounding box center [801, 97] width 82 height 11
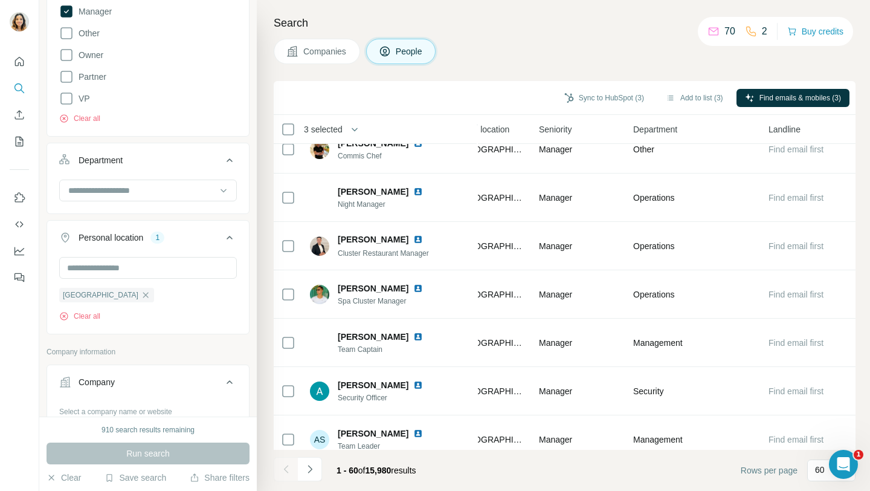
scroll to position [1109, 457]
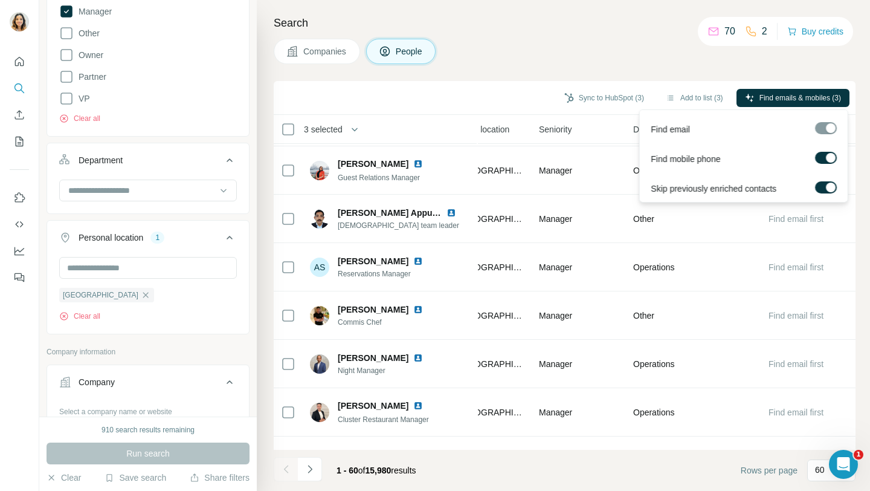
click at [825, 131] on div at bounding box center [826, 128] width 22 height 12
click at [833, 127] on div at bounding box center [826, 128] width 22 height 12
click at [832, 189] on div at bounding box center [831, 187] width 10 height 10
click at [797, 95] on span "Find emails & mobiles (3)" at bounding box center [801, 97] width 82 height 11
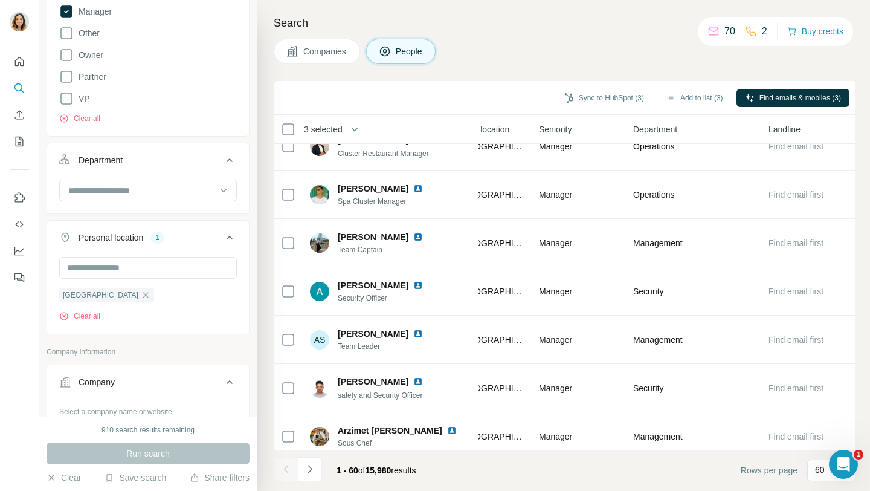
scroll to position [0, 0]
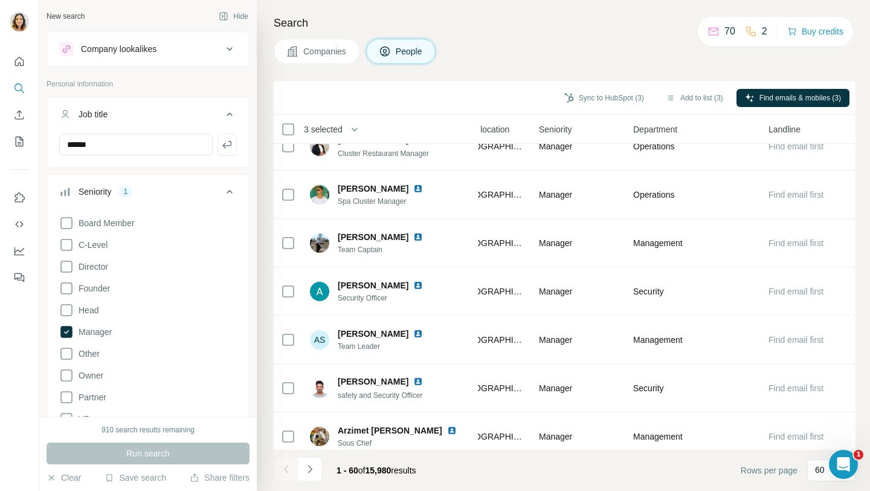
click at [80, 13] on div "New search" at bounding box center [66, 16] width 38 height 11
click at [19, 59] on icon "Quick start" at bounding box center [19, 62] width 12 height 12
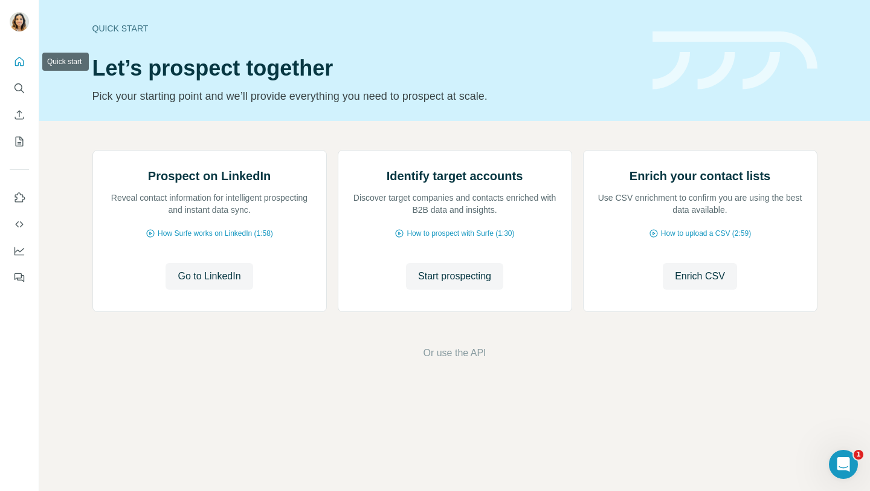
click at [19, 59] on icon "Quick start" at bounding box center [19, 62] width 12 height 12
click at [20, 93] on icon "Search" at bounding box center [19, 88] width 12 height 12
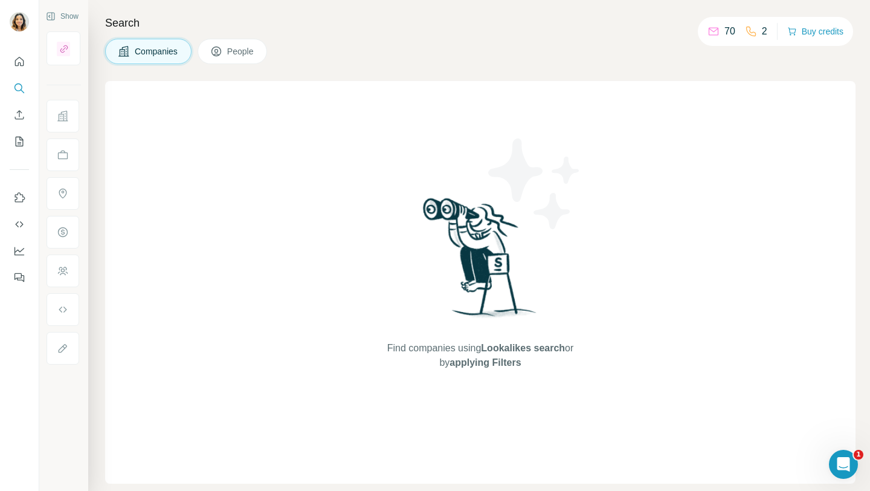
click at [228, 50] on button "People" at bounding box center [233, 51] width 70 height 25
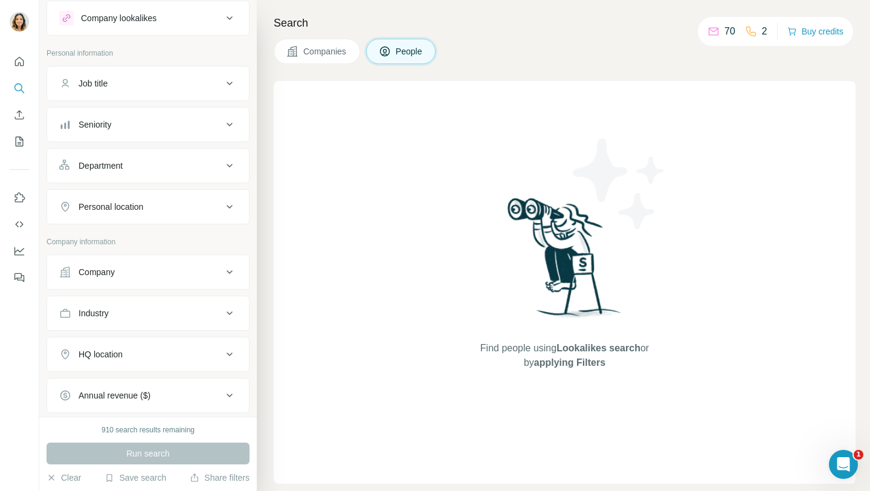
scroll to position [37, 0]
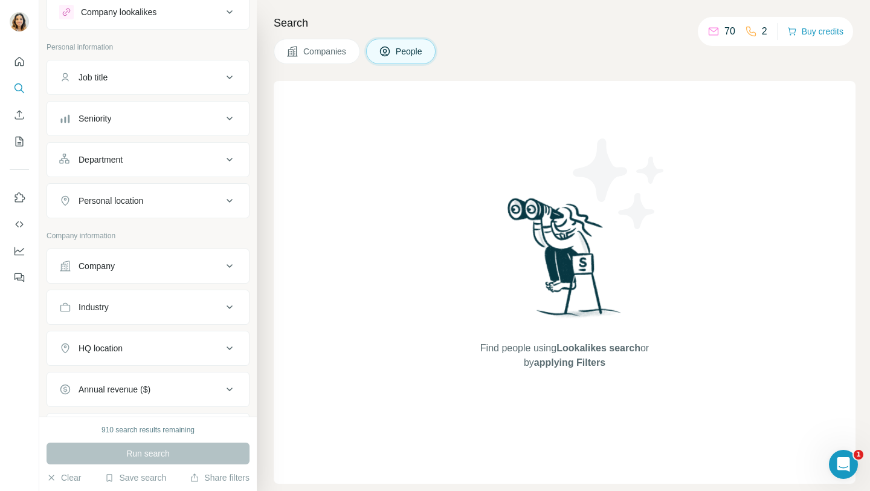
click at [164, 79] on div "Job title" at bounding box center [140, 77] width 163 height 12
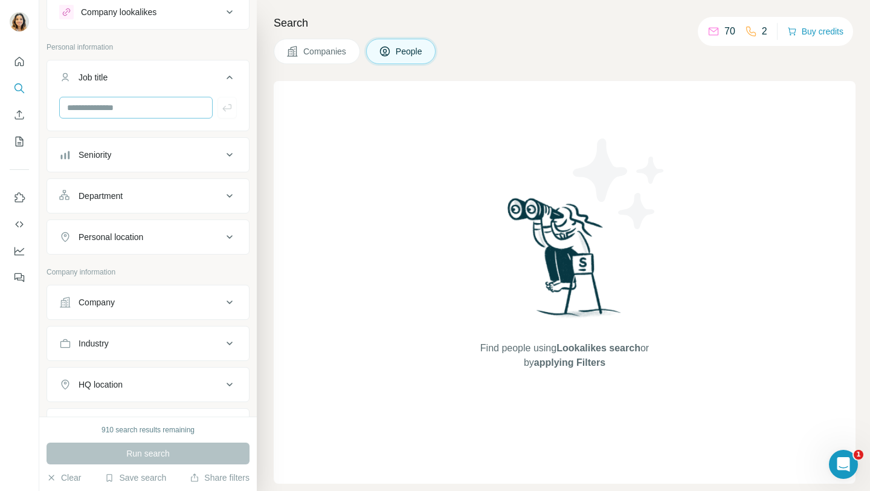
scroll to position [0, 0]
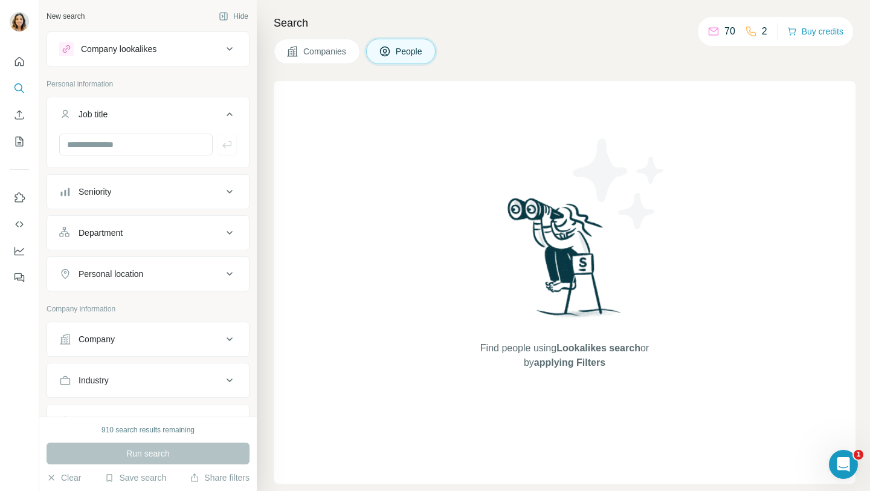
click at [414, 44] on button "People" at bounding box center [401, 51] width 70 height 25
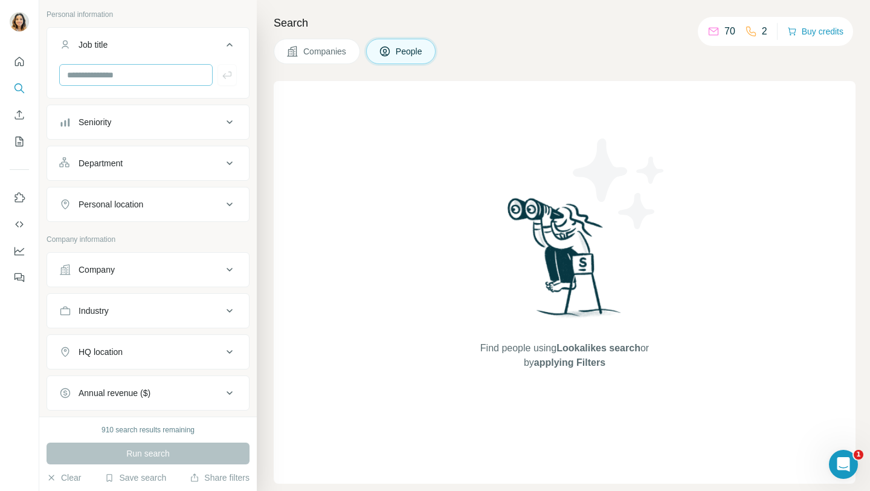
scroll to position [71, 0]
click at [231, 44] on icon at bounding box center [230, 44] width 6 height 4
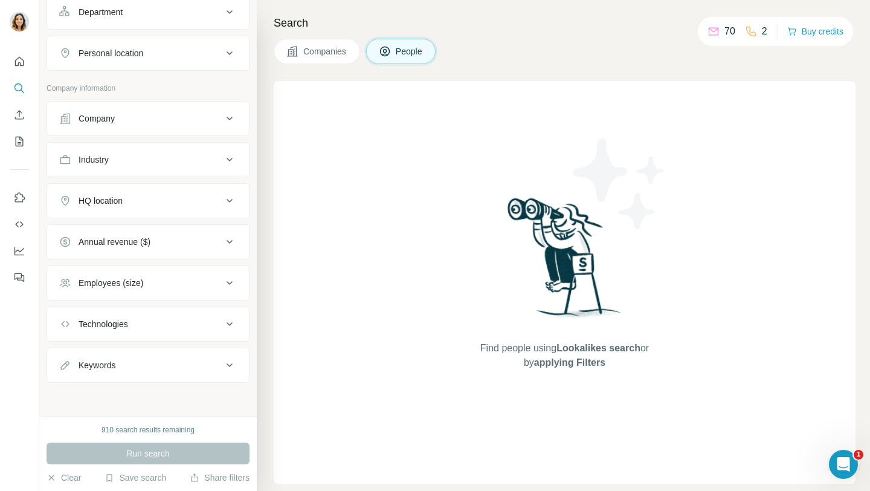
scroll to position [0, 0]
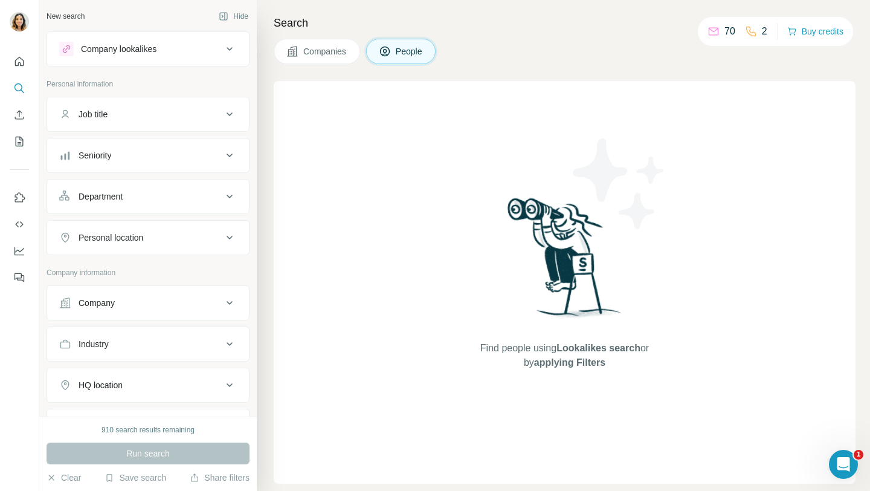
click at [231, 45] on icon at bounding box center [229, 49] width 15 height 15
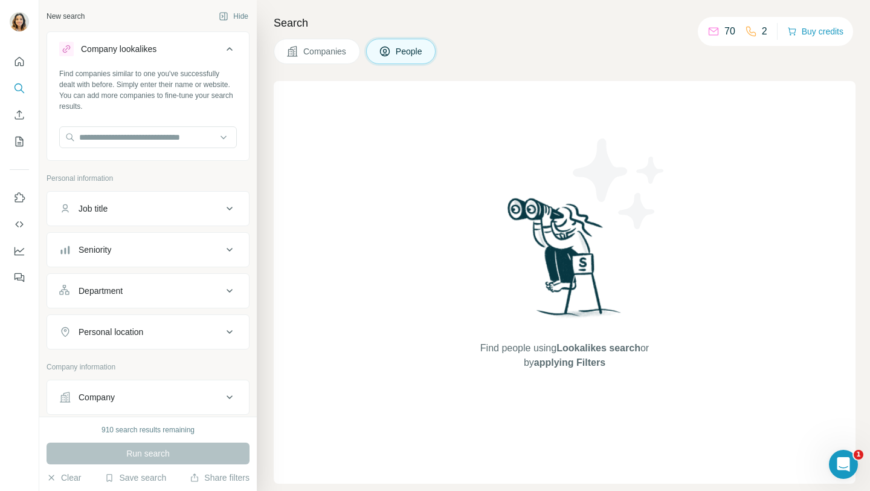
click at [232, 45] on icon at bounding box center [229, 49] width 15 height 15
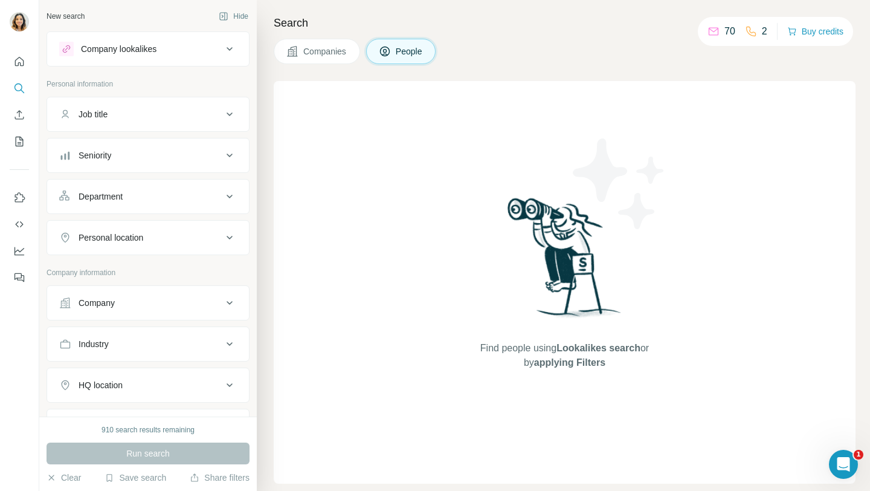
click at [232, 45] on icon at bounding box center [229, 49] width 15 height 15
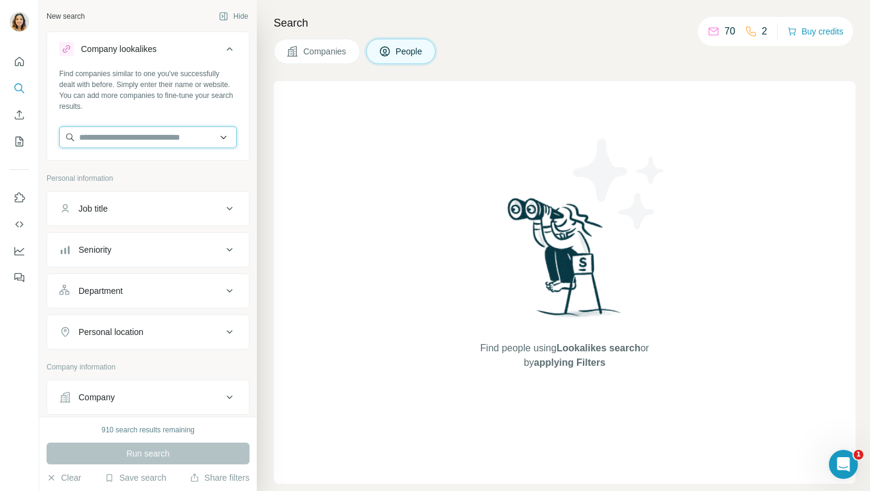
click at [147, 132] on input "text" at bounding box center [148, 137] width 178 height 22
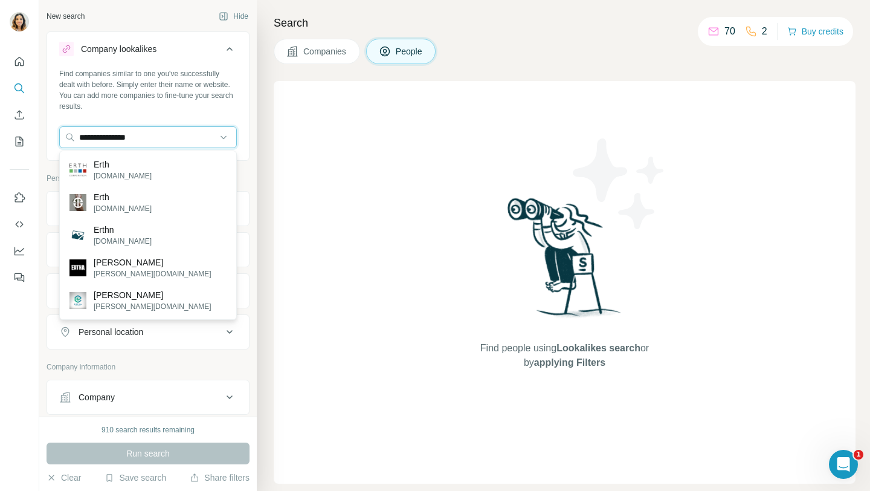
type input "**********"
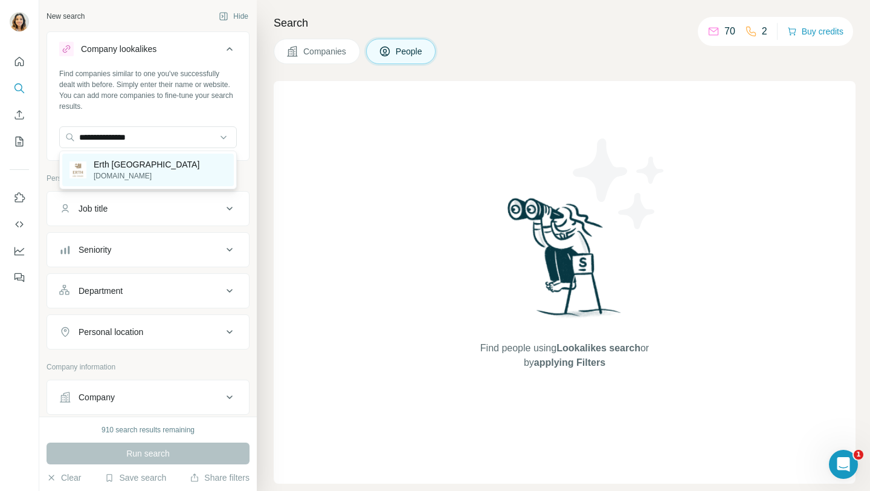
click at [124, 173] on p "erth.ae" at bounding box center [147, 175] width 106 height 11
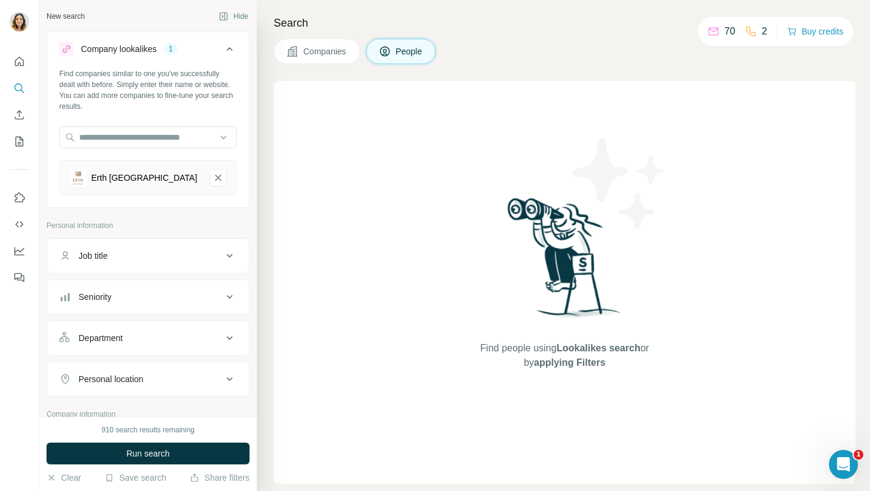
scroll to position [102, 0]
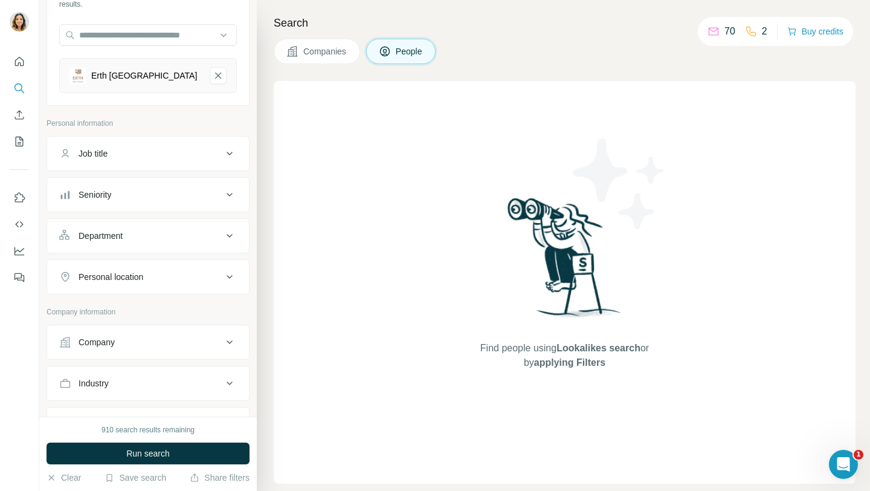
click at [231, 191] on icon at bounding box center [229, 194] width 15 height 15
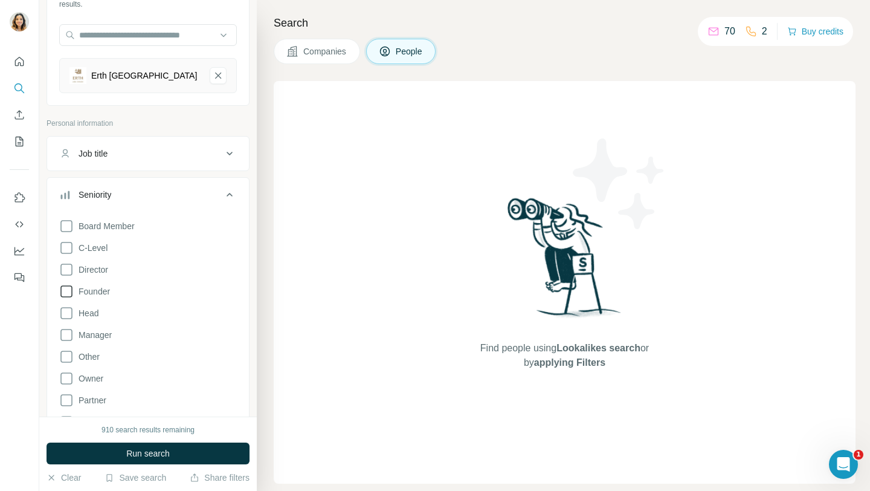
scroll to position [140, 0]
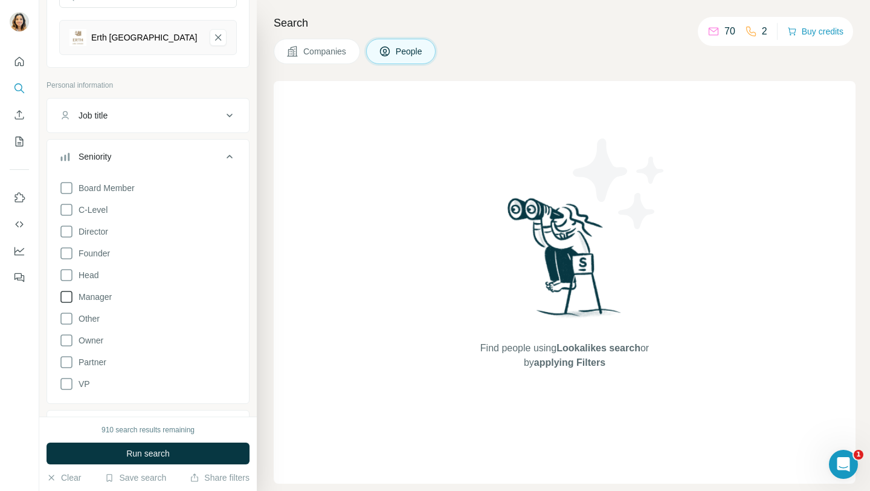
click at [70, 294] on icon at bounding box center [66, 296] width 15 height 15
click at [65, 218] on div "Board Member C-Level Director Founder Head Manager Other Owner Partner VP Clear…" at bounding box center [148, 292] width 178 height 233
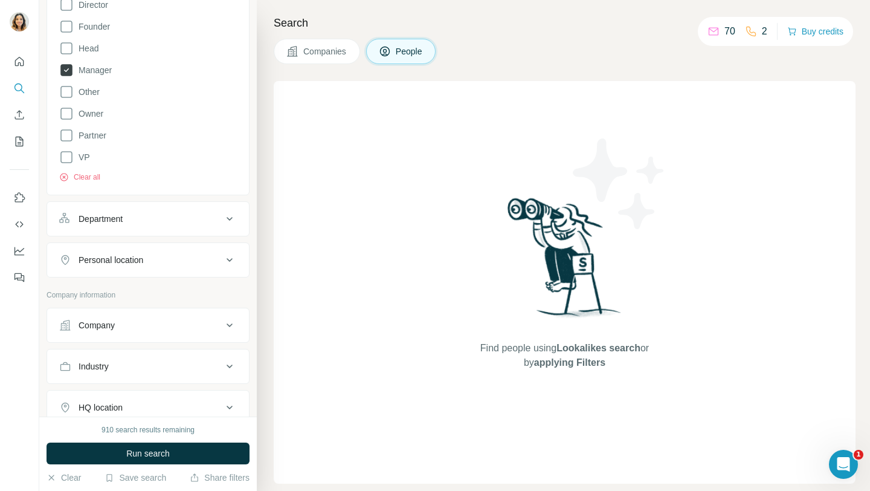
scroll to position [374, 0]
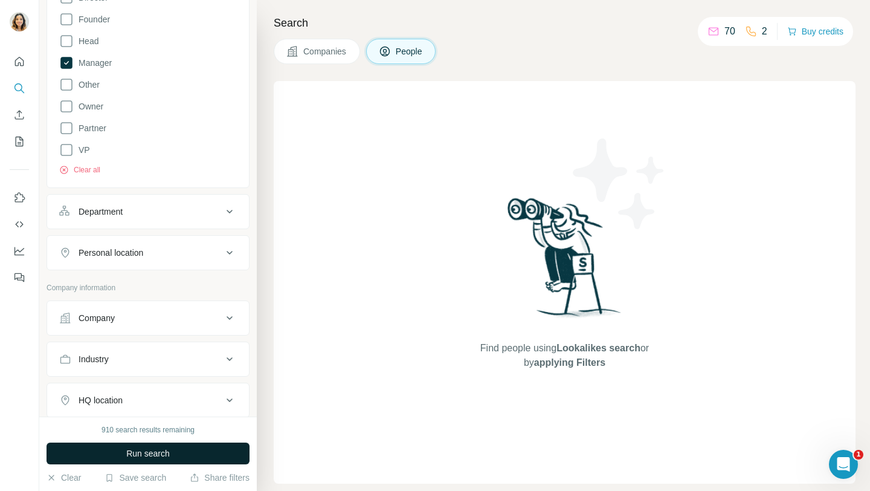
click at [105, 461] on button "Run search" at bounding box center [148, 453] width 203 height 22
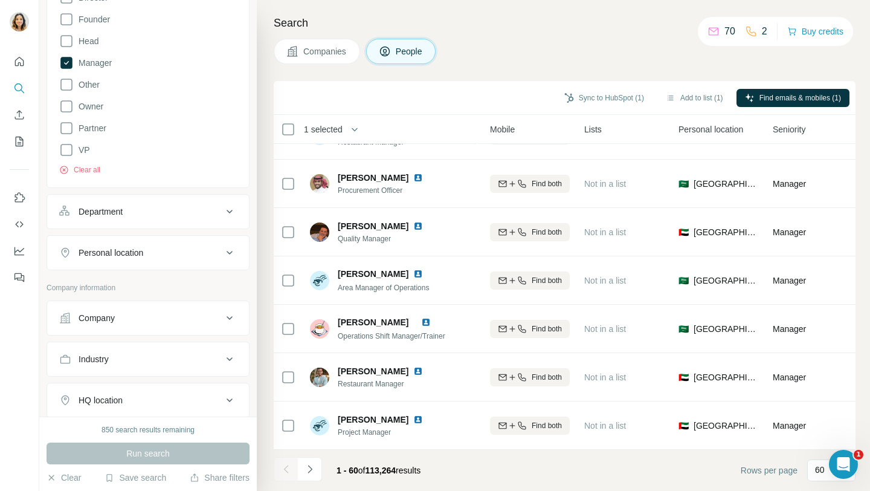
scroll to position [2595, 223]
click at [228, 247] on icon at bounding box center [229, 252] width 15 height 15
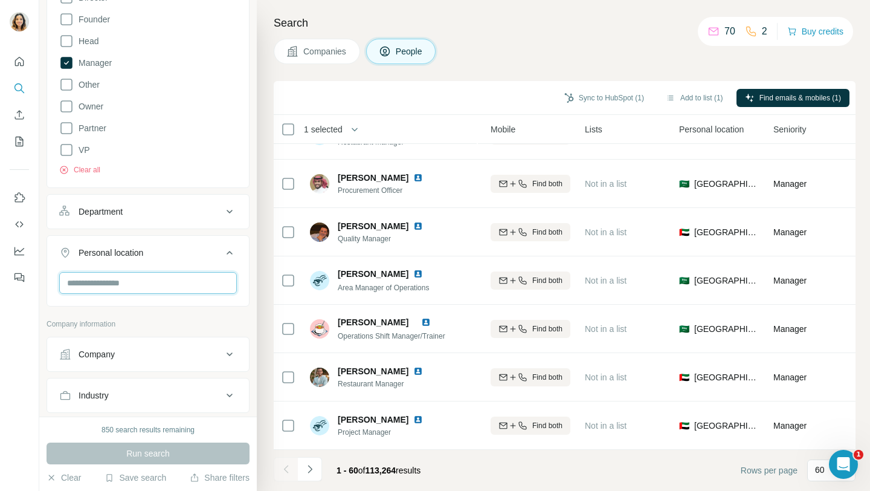
click at [145, 277] on input "text" at bounding box center [148, 283] width 178 height 22
type input "**********"
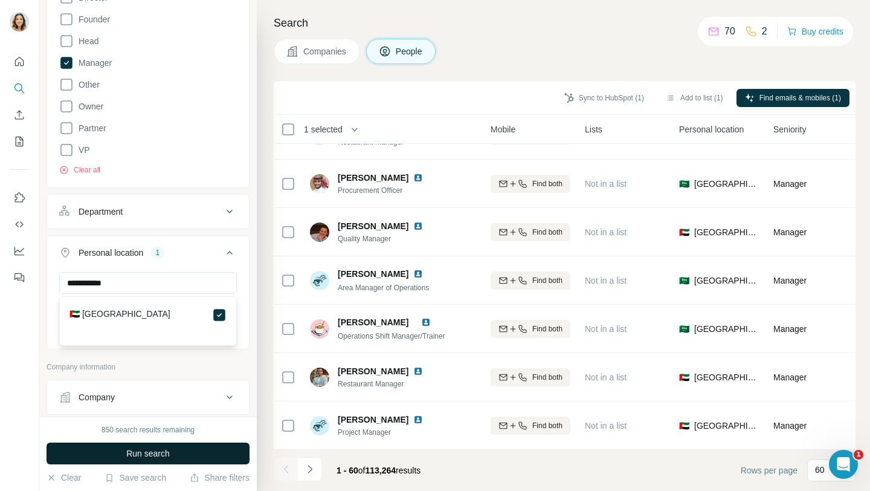
click at [163, 453] on span "Run search" at bounding box center [148, 453] width 44 height 12
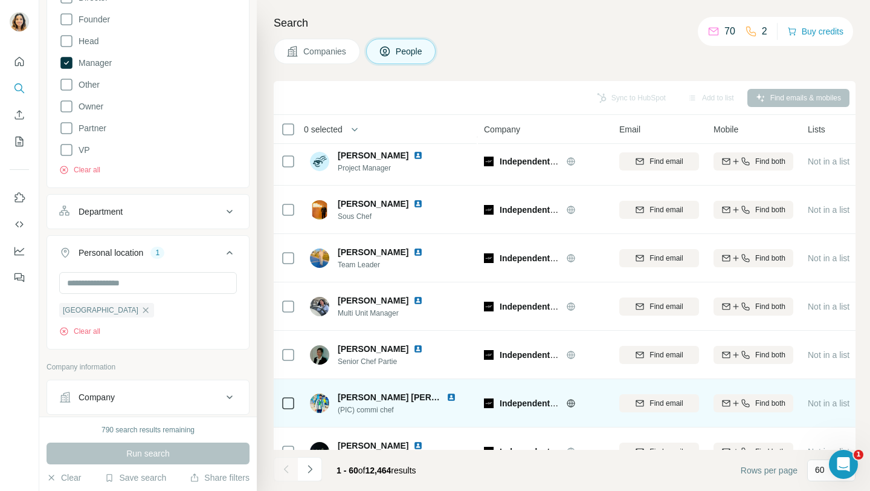
scroll to position [2595, 0]
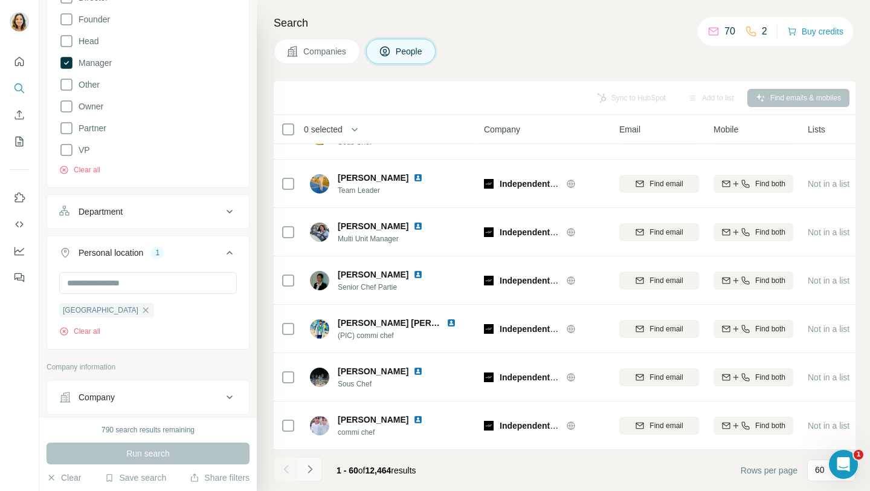
click at [311, 472] on icon "Navigate to next page" at bounding box center [310, 469] width 12 height 12
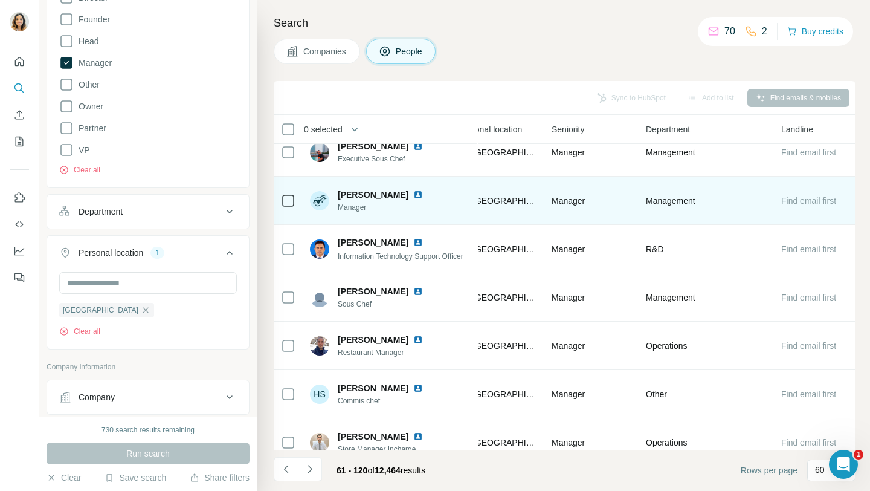
scroll to position [2095, 457]
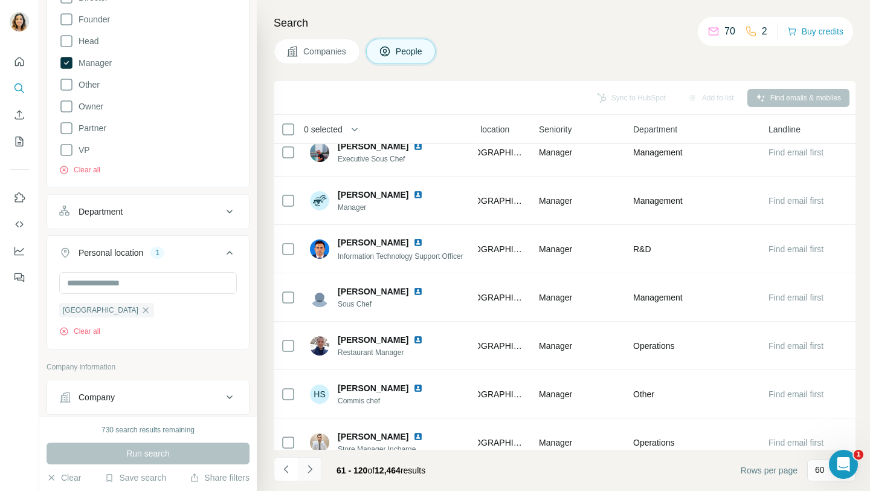
click at [311, 466] on icon "Navigate to next page" at bounding box center [310, 469] width 12 height 12
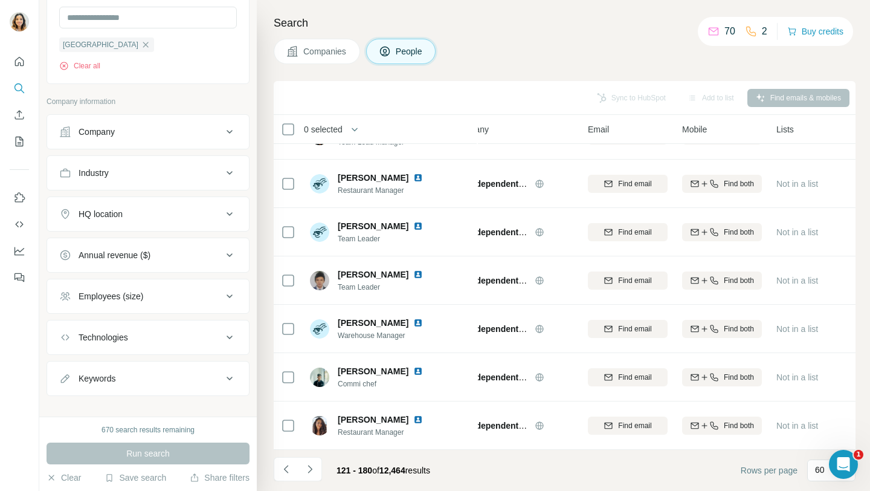
scroll to position [641, 0]
click at [222, 166] on div "Industry" at bounding box center [140, 172] width 163 height 12
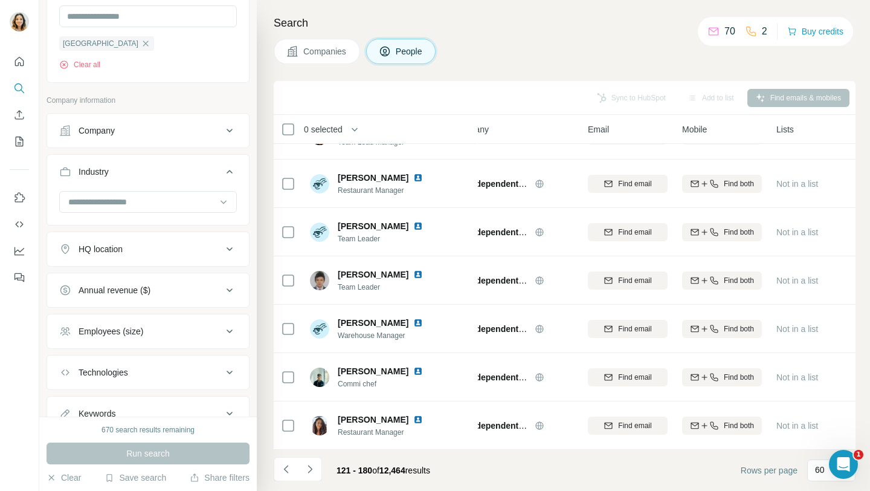
click at [166, 245] on div "HQ location" at bounding box center [140, 249] width 163 height 12
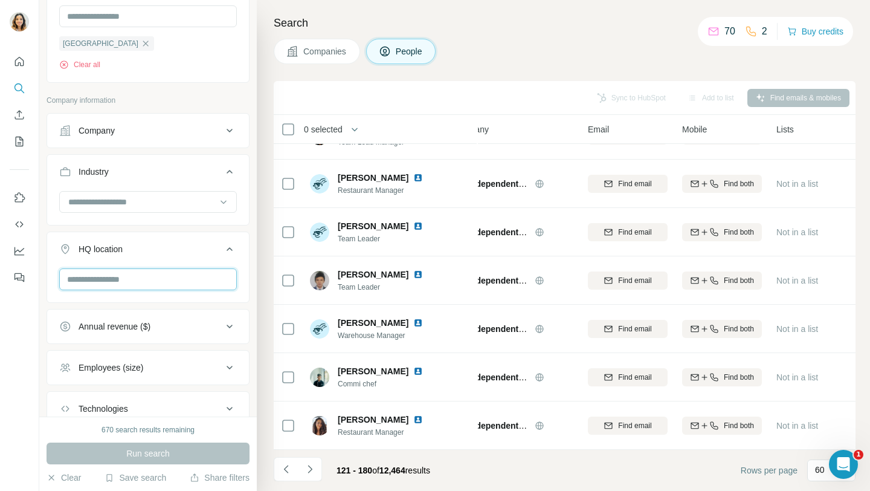
click at [141, 281] on input "text" at bounding box center [148, 279] width 178 height 22
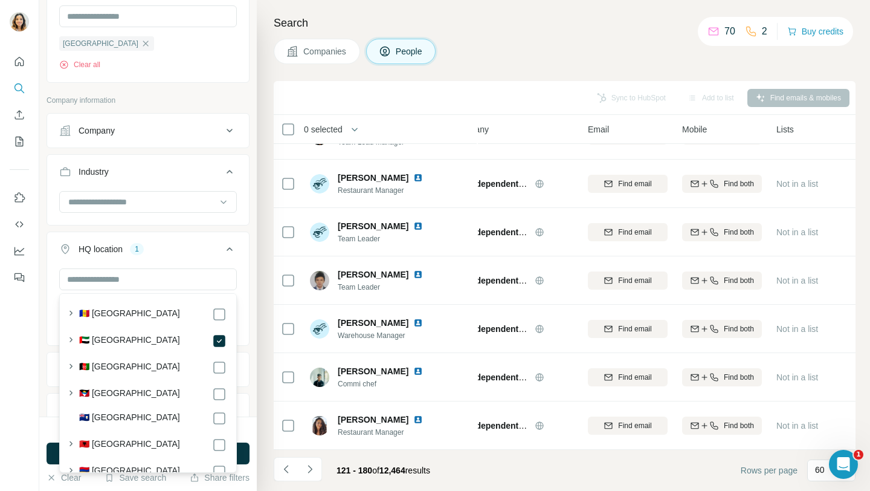
click at [257, 399] on div "Search Companies People Sync to HubSpot Add to list Find emails & mobiles 0 sel…" at bounding box center [563, 245] width 613 height 491
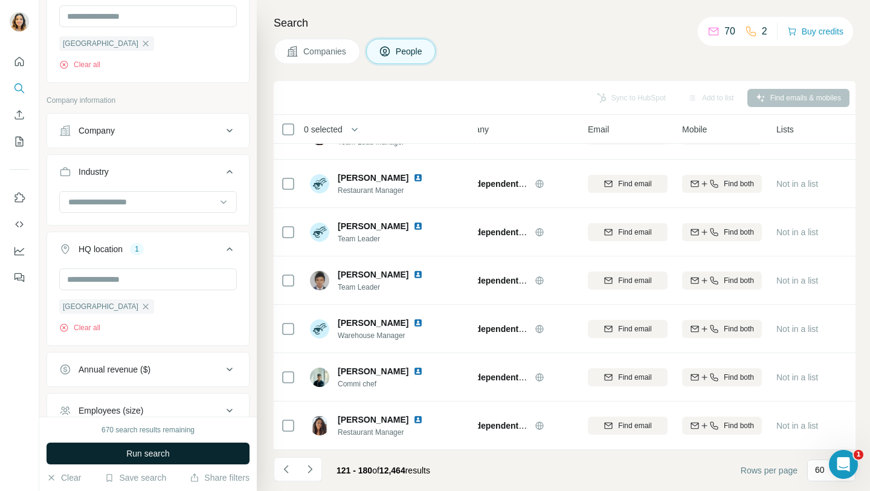
click at [208, 445] on button "Run search" at bounding box center [148, 453] width 203 height 22
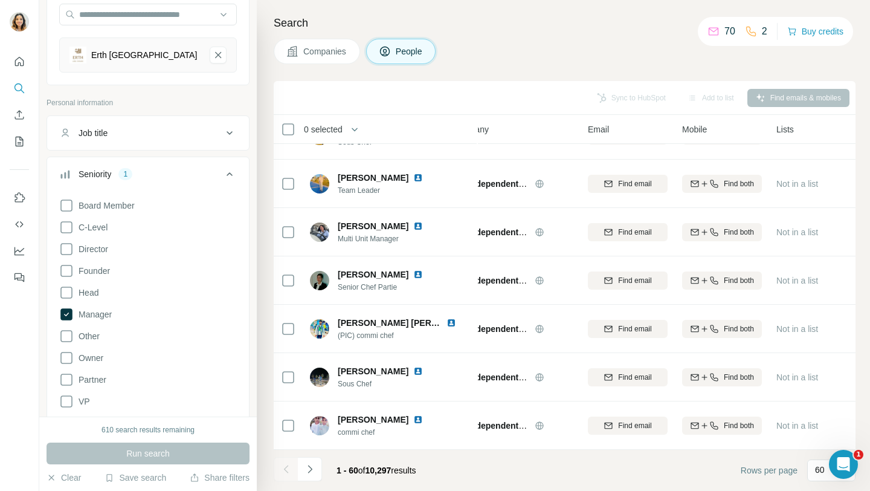
scroll to position [123, 0]
click at [227, 136] on icon at bounding box center [229, 132] width 15 height 15
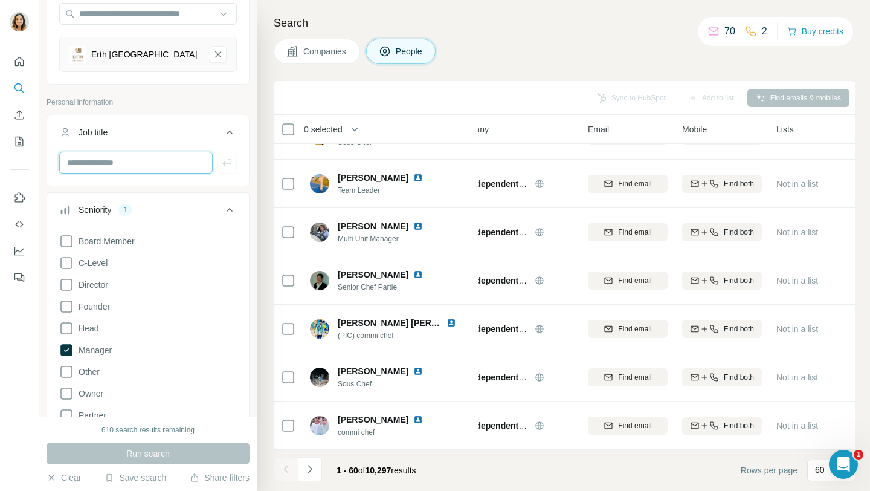
click at [152, 157] on input "text" at bounding box center [135, 163] width 153 height 22
type input "**********"
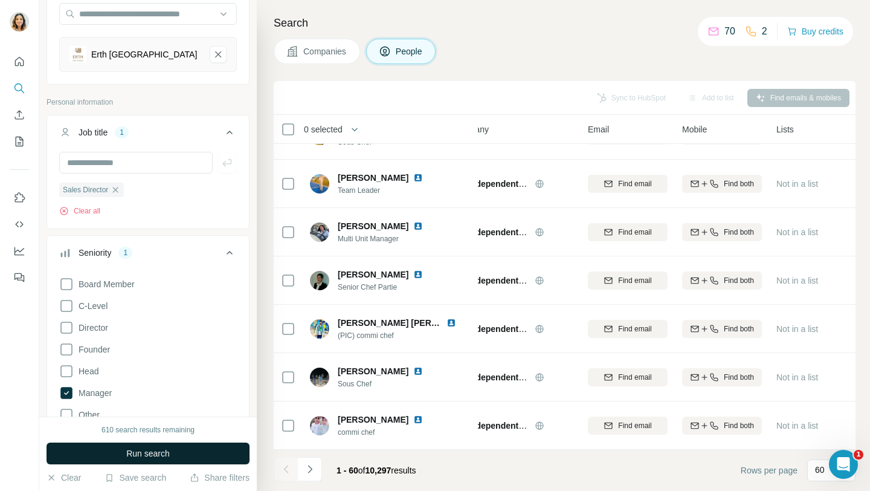
click at [130, 454] on span "Run search" at bounding box center [148, 453] width 44 height 12
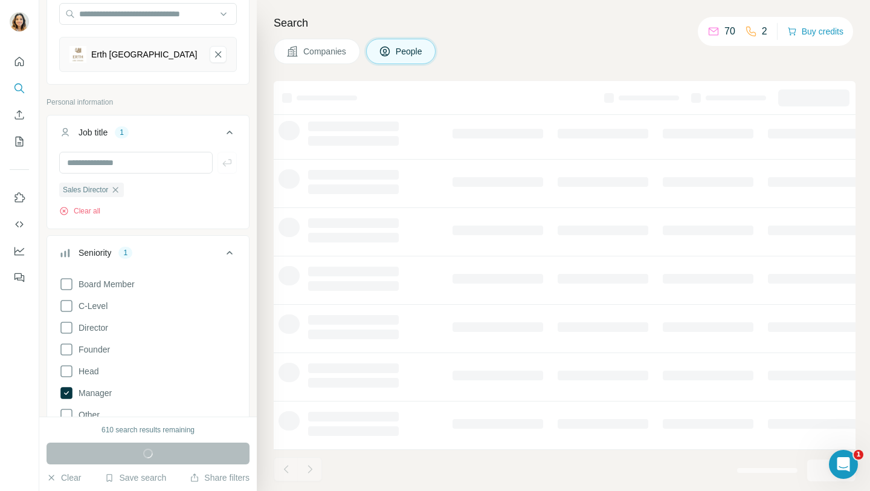
scroll to position [178, 31]
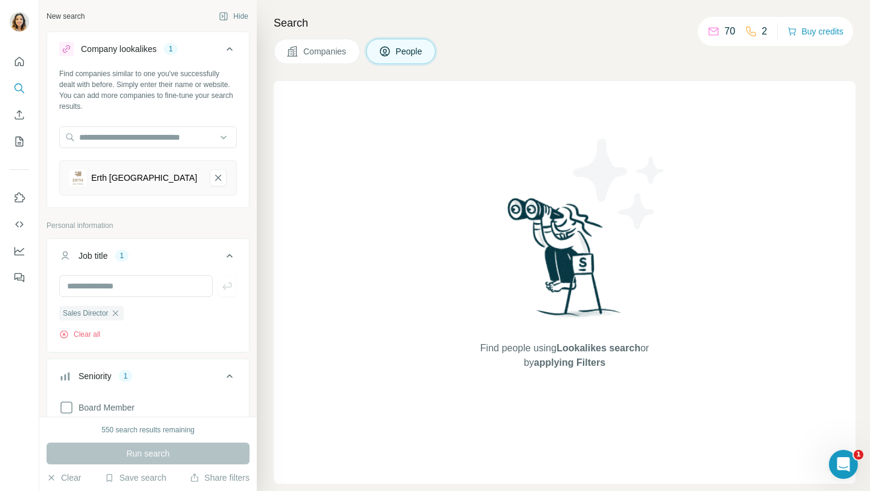
scroll to position [123, 0]
